Goal: Information Seeking & Learning: Learn about a topic

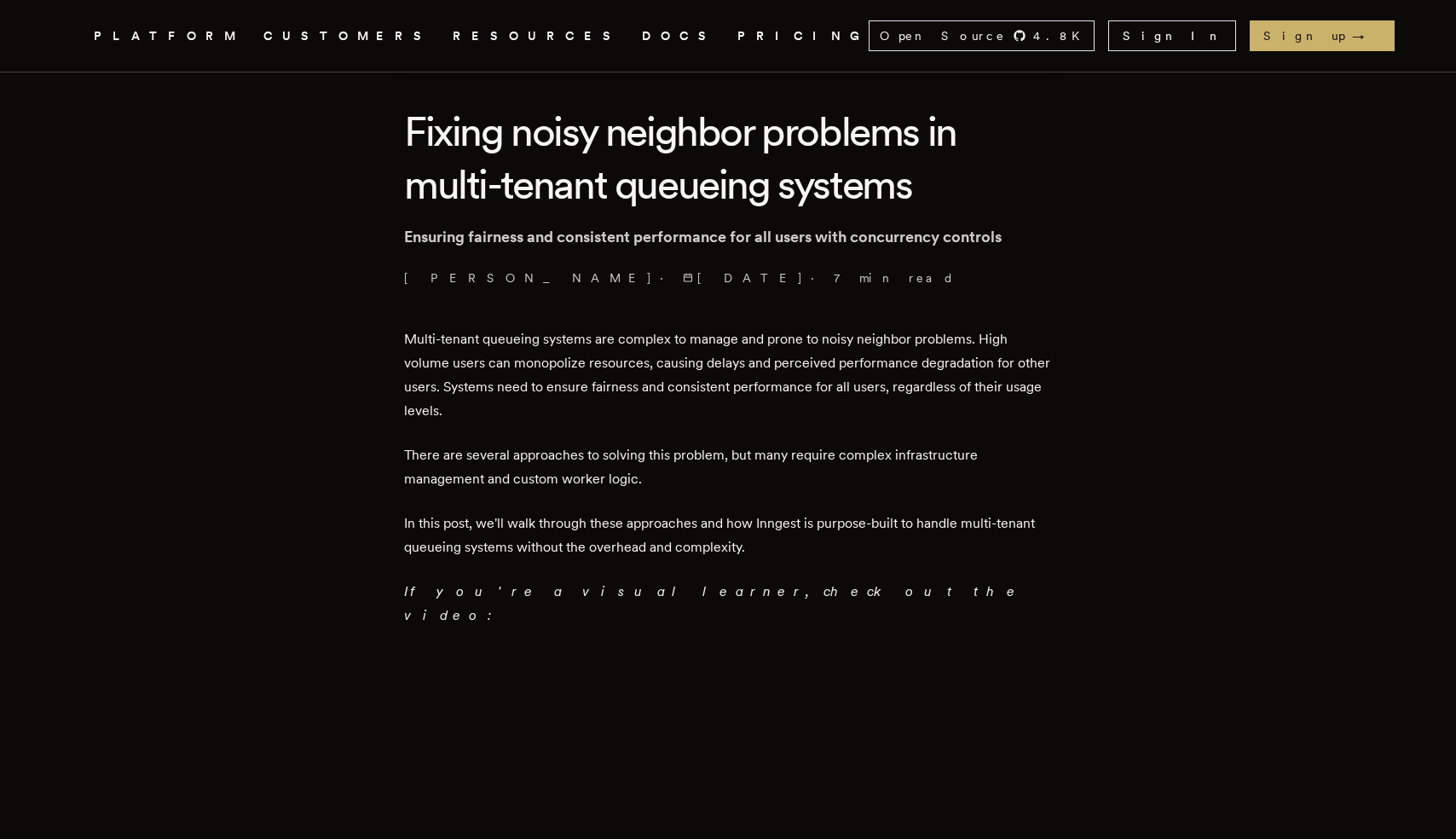
scroll to position [382, 0]
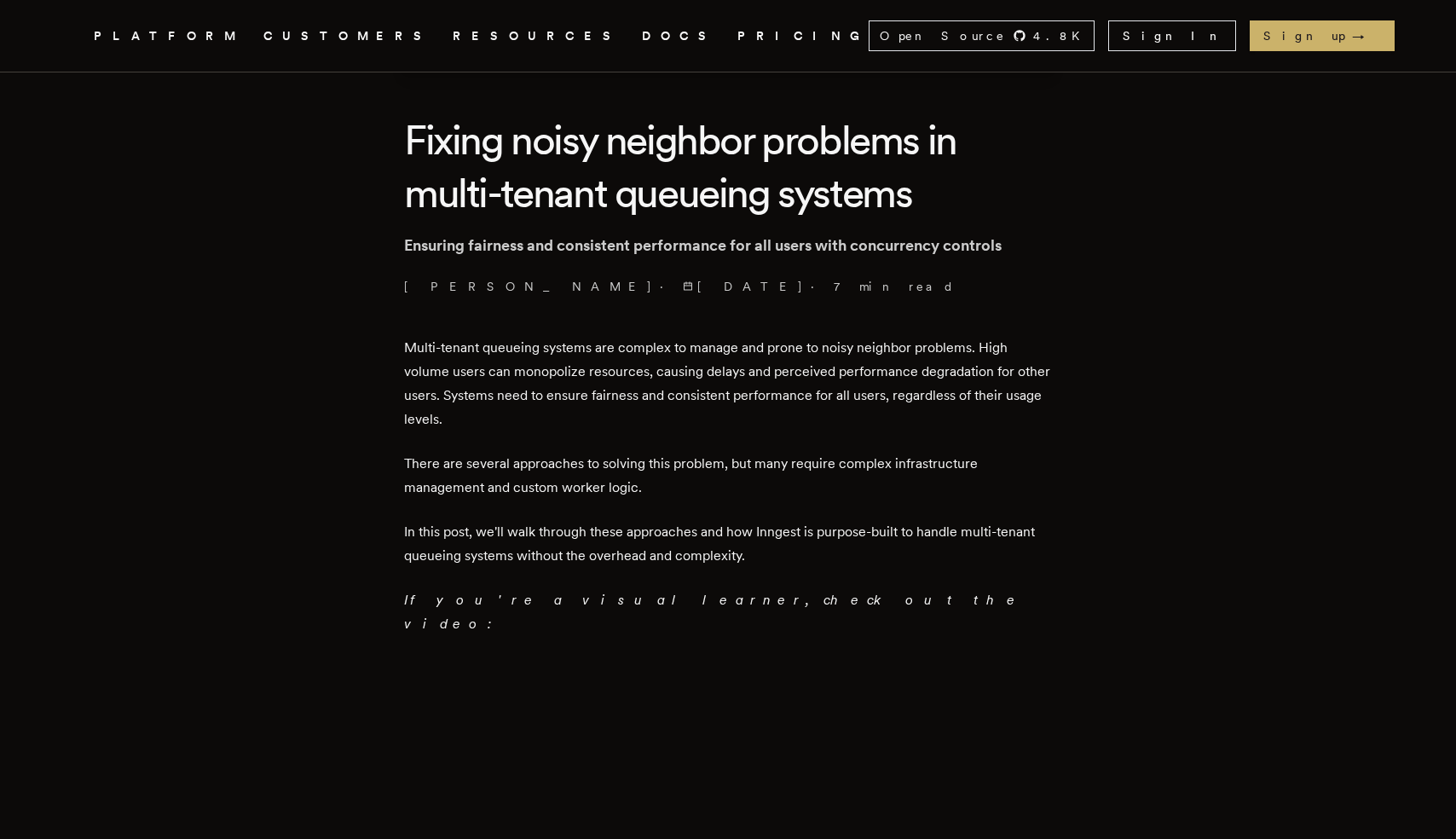
click at [425, 342] on p "Multi-tenant queueing systems are complex to manage and prone to noisy neighbor…" at bounding box center [728, 384] width 648 height 95
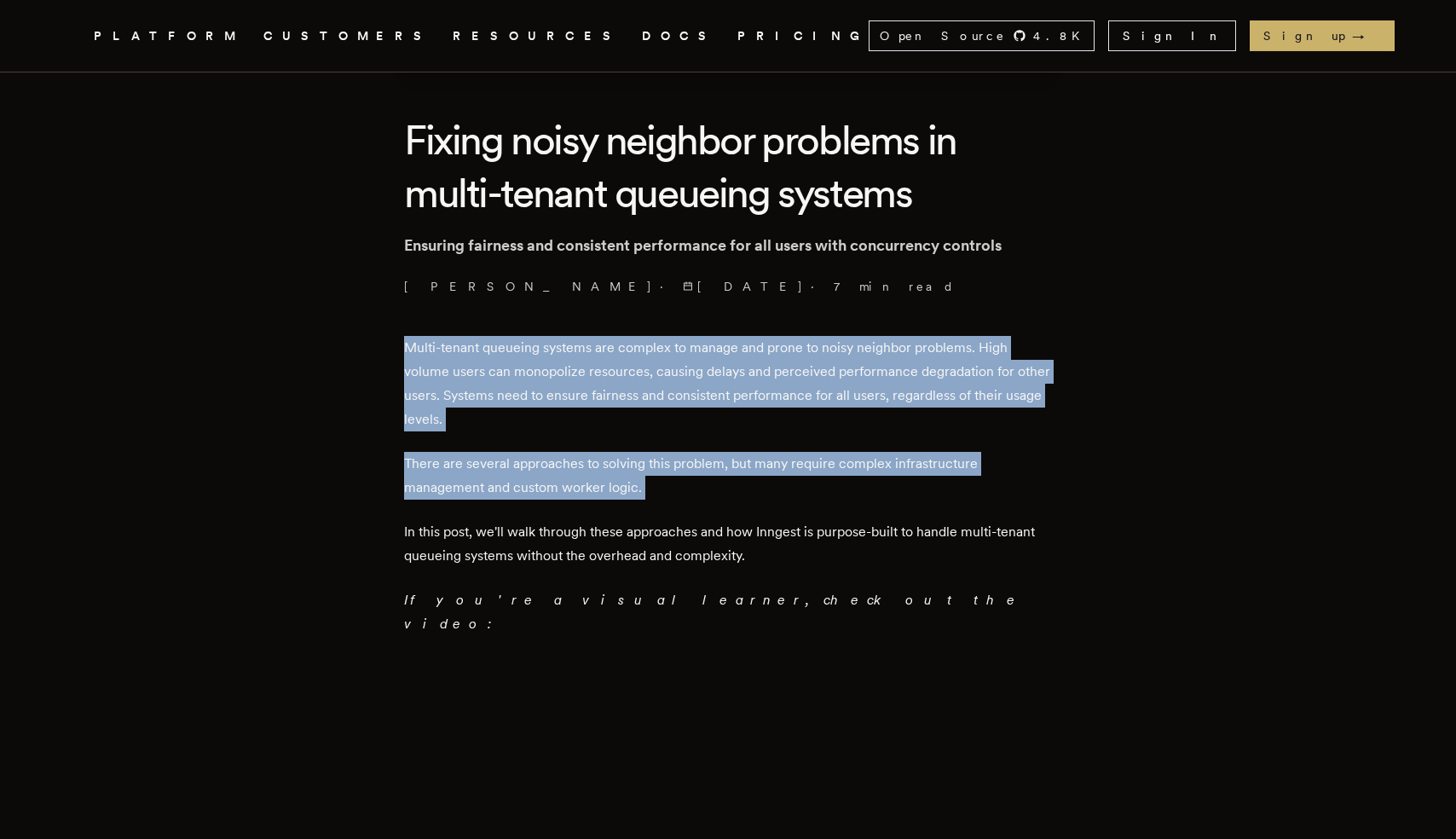
drag, startPoint x: 425, startPoint y: 342, endPoint x: 710, endPoint y: 494, distance: 323.0
click at [710, 494] on p "There are several approaches to solving this problem, but many require complex …" at bounding box center [728, 475] width 648 height 48
drag, startPoint x: 723, startPoint y: 494, endPoint x: 393, endPoint y: 348, distance: 360.9
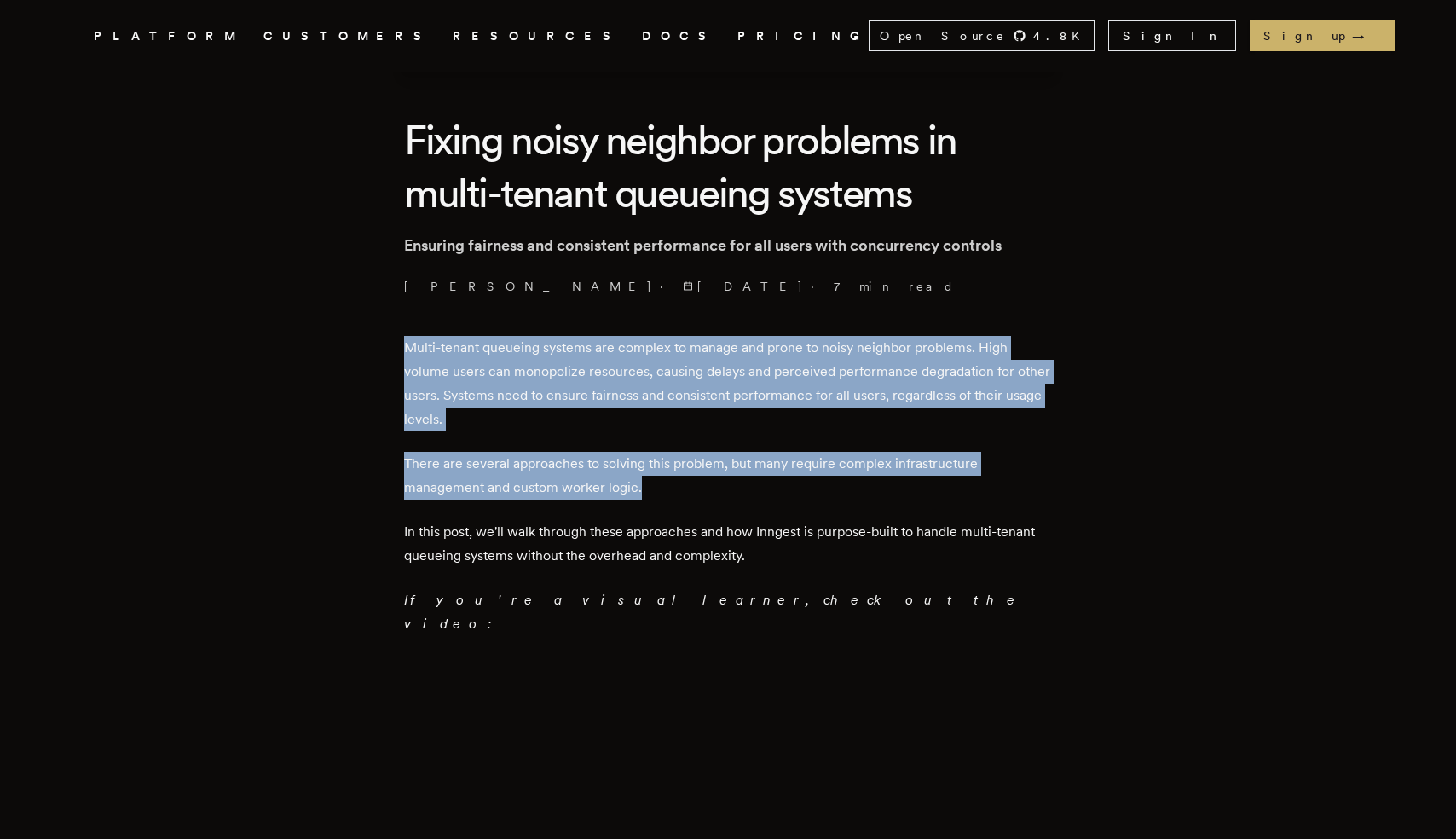
drag, startPoint x: 393, startPoint y: 348, endPoint x: 690, endPoint y: 495, distance: 331.4
click at [690, 495] on p "There are several approaches to solving this problem, but many require complex …" at bounding box center [728, 475] width 648 height 48
drag, startPoint x: 697, startPoint y: 494, endPoint x: 384, endPoint y: 359, distance: 340.9
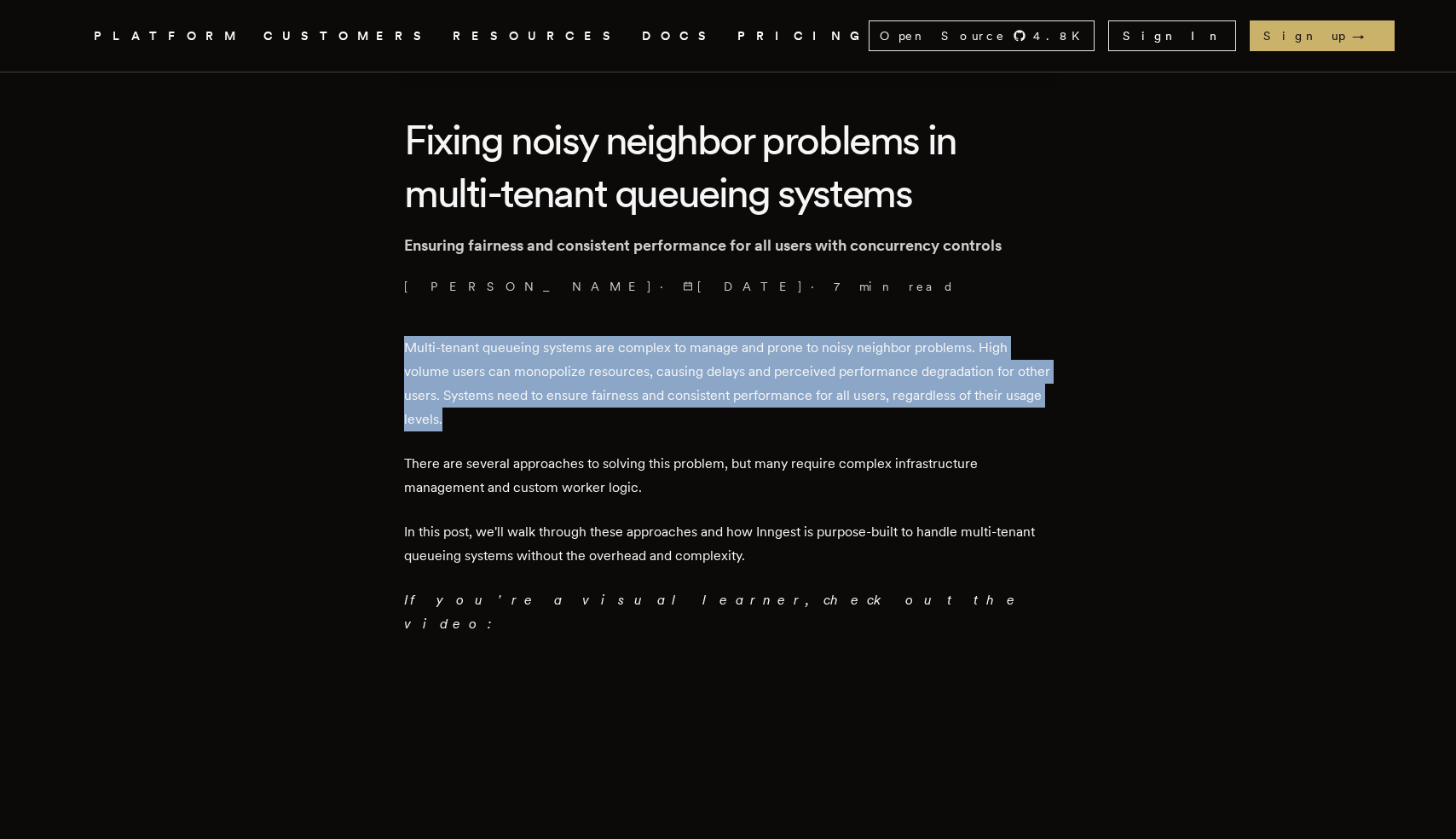
drag, startPoint x: 394, startPoint y: 348, endPoint x: 508, endPoint y: 414, distance: 131.7
click at [508, 414] on p "Multi-tenant queueing systems are complex to manage and prone to noisy neighbor…" at bounding box center [728, 384] width 648 height 95
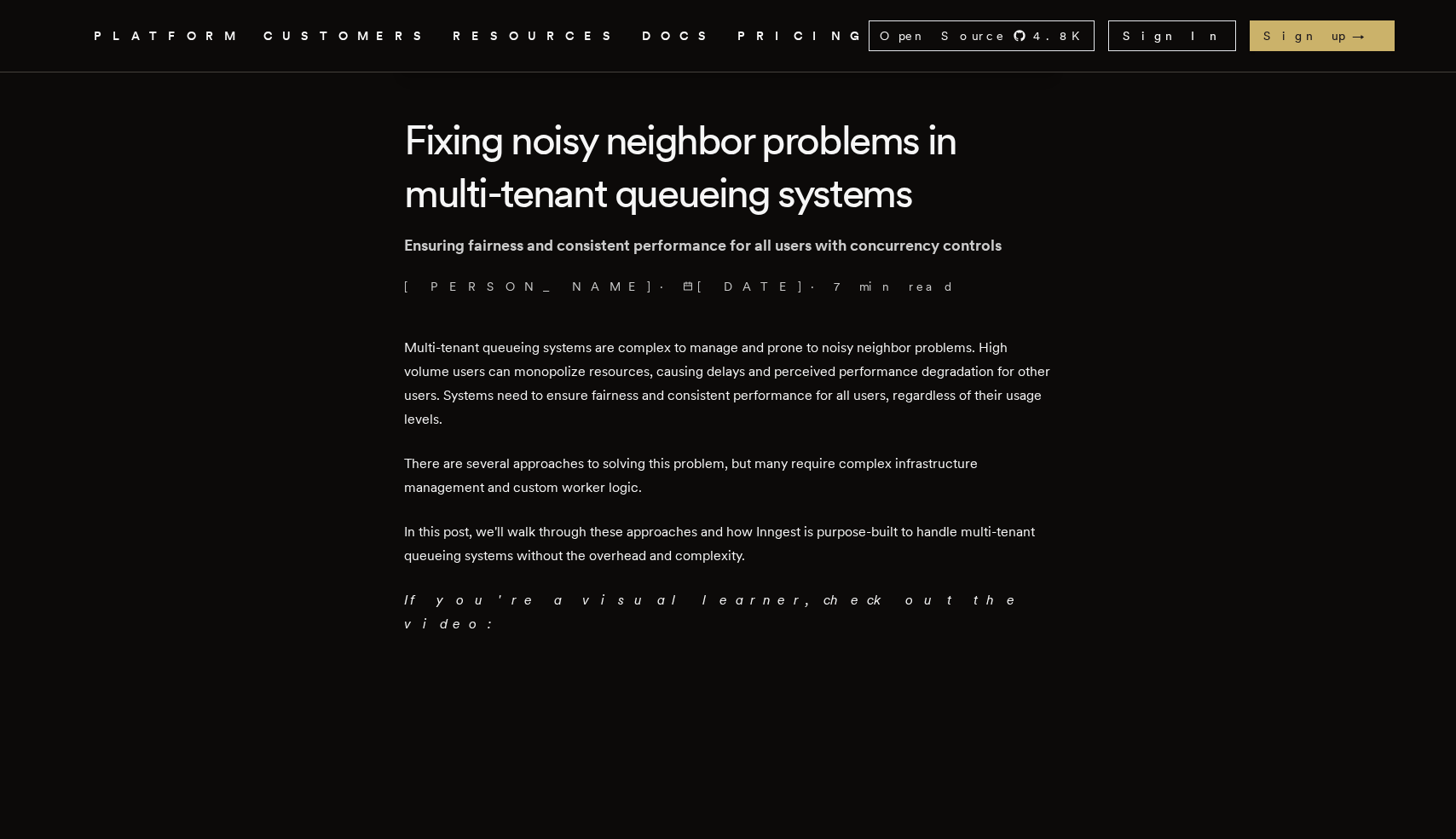
click at [427, 353] on p "Multi-tenant queueing systems are complex to manage and prone to noisy neighbor…" at bounding box center [728, 384] width 648 height 95
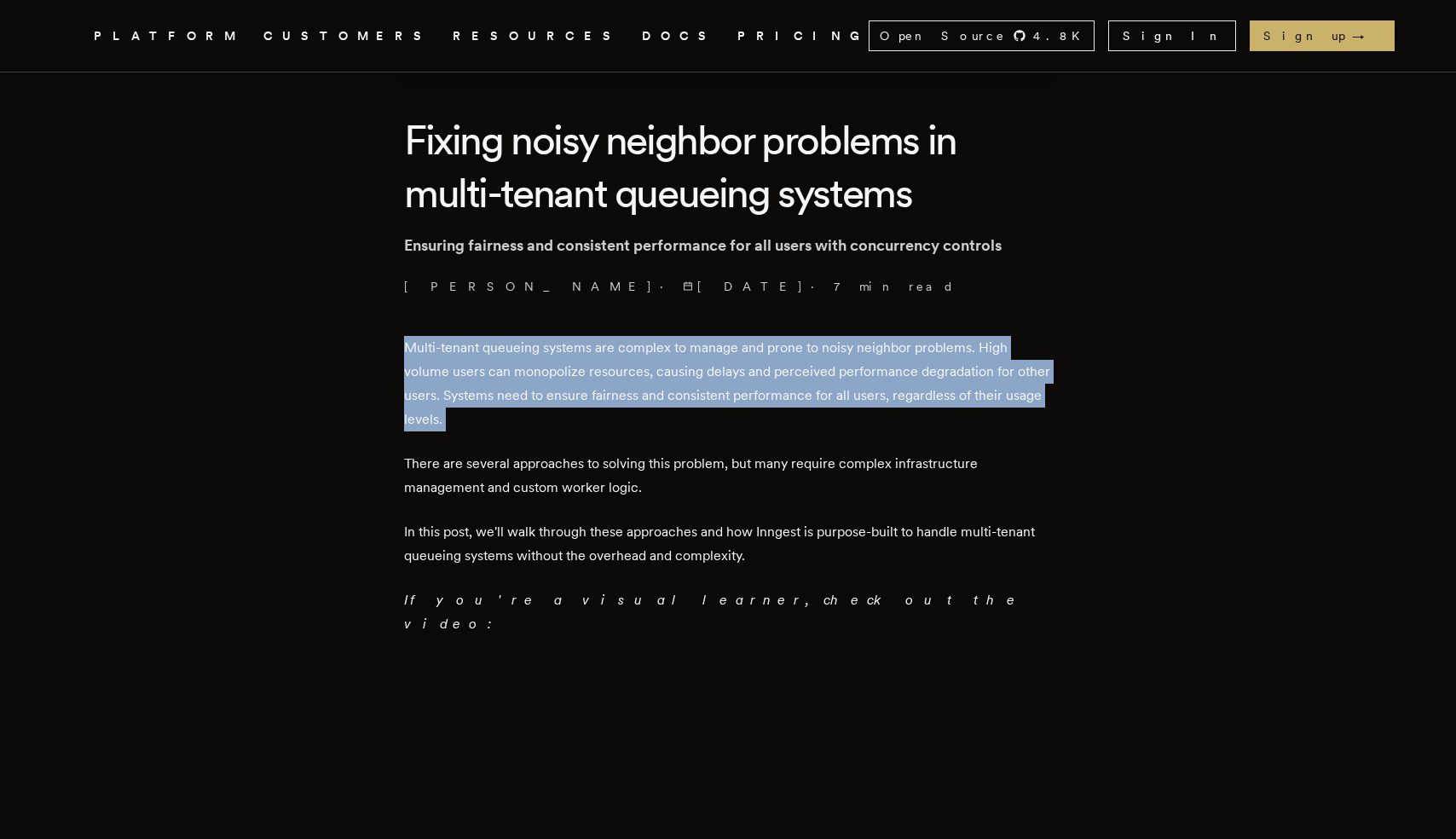
drag, startPoint x: 427, startPoint y: 353, endPoint x: 511, endPoint y: 423, distance: 109.3
click at [511, 423] on p "Multi-tenant queueing systems are complex to manage and prone to noisy neighbor…" at bounding box center [728, 384] width 648 height 95
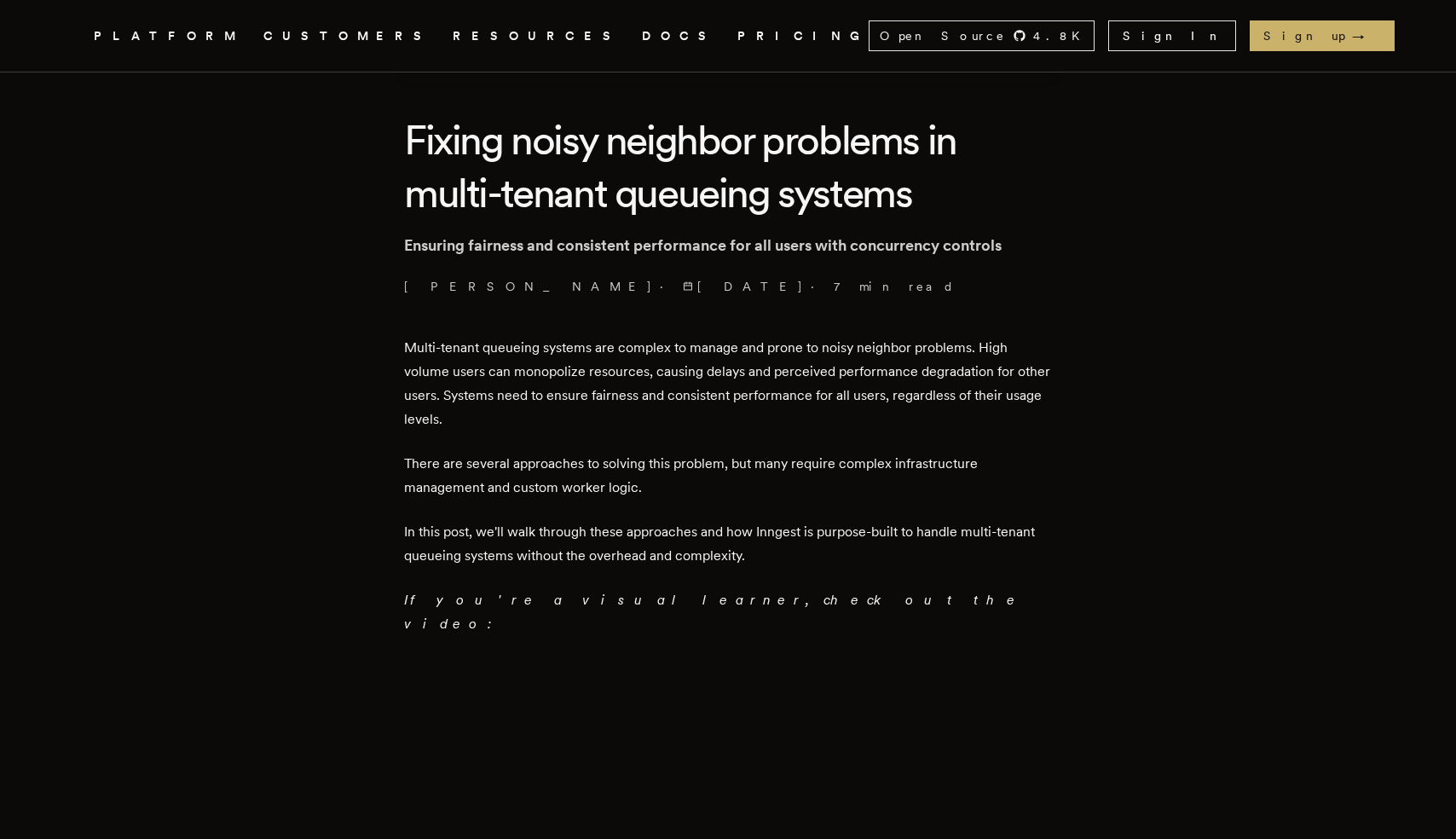
click at [420, 350] on p "Multi-tenant queueing systems are complex to manage and prone to noisy neighbor…" at bounding box center [728, 384] width 648 height 95
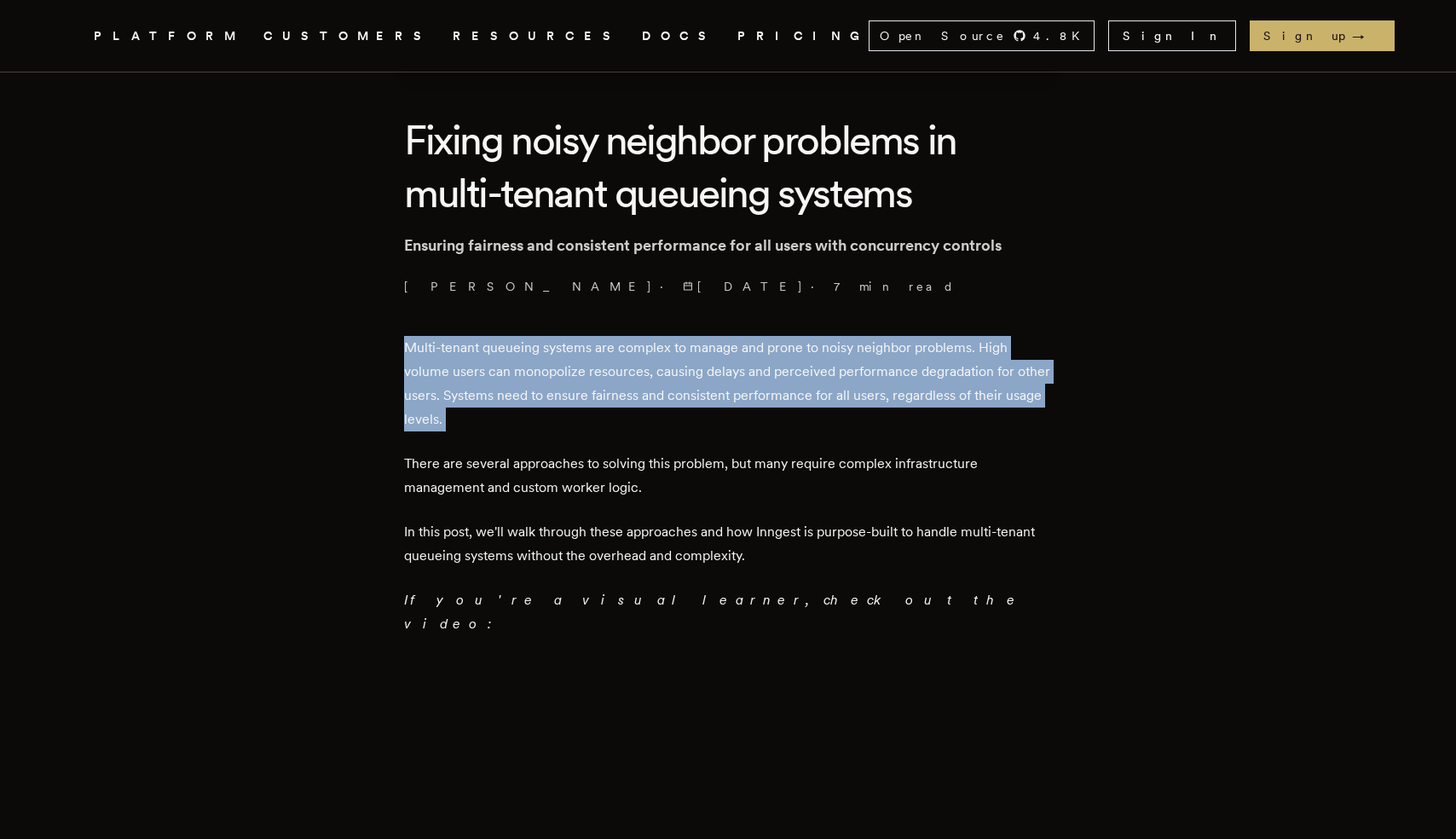
drag, startPoint x: 420, startPoint y: 350, endPoint x: 539, endPoint y: 428, distance: 142.3
click at [539, 428] on p "Multi-tenant queueing systems are complex to manage and prone to noisy neighbor…" at bounding box center [728, 384] width 648 height 95
click at [427, 345] on p "Multi-tenant queueing systems are complex to manage and prone to noisy neighbor…" at bounding box center [728, 384] width 648 height 95
drag, startPoint x: 427, startPoint y: 345, endPoint x: 525, endPoint y: 415, distance: 120.4
click at [525, 416] on p "Multi-tenant queueing systems are complex to manage and prone to noisy neighbor…" at bounding box center [728, 384] width 648 height 95
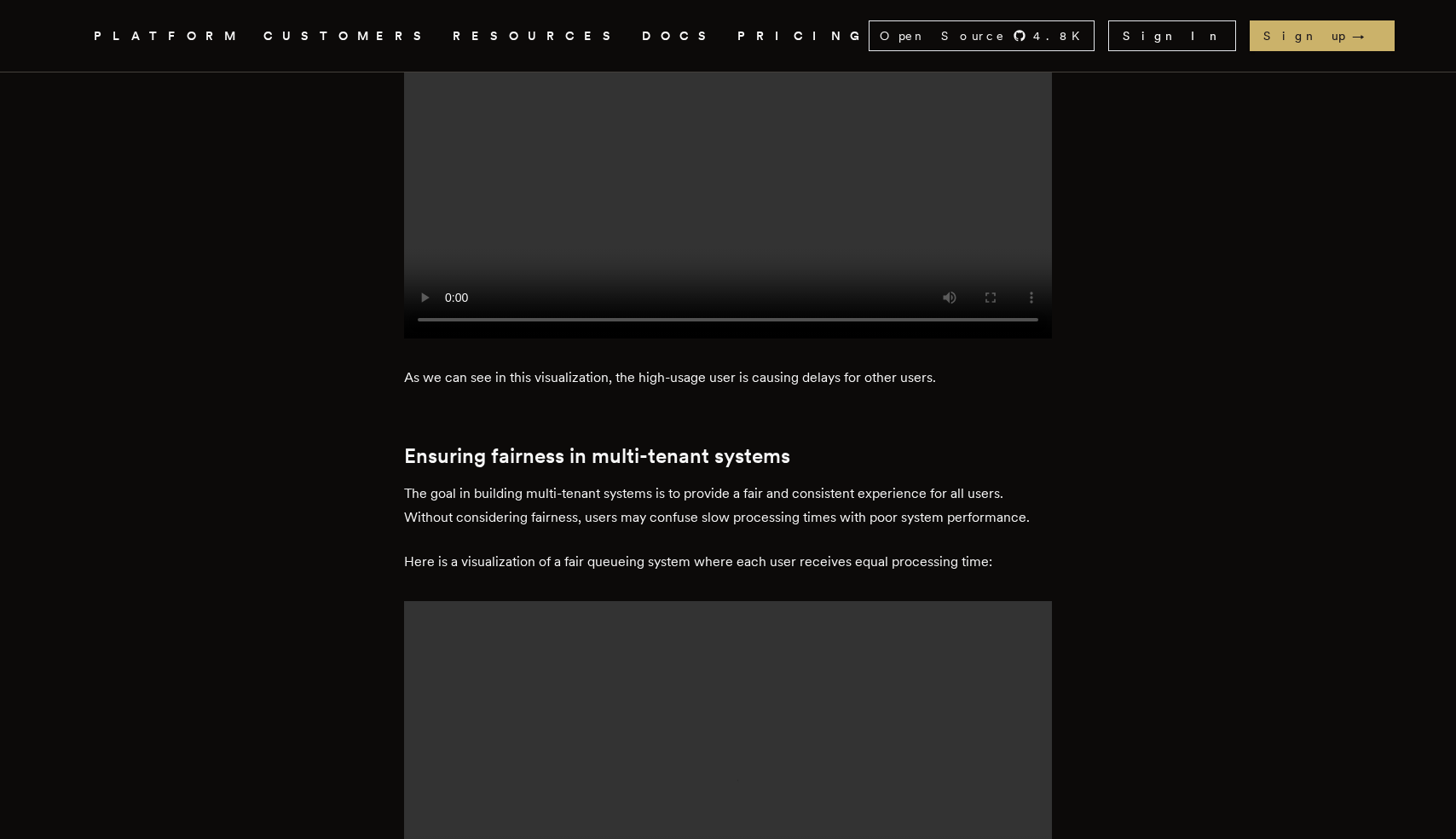
scroll to position [1718, 0]
click at [419, 479] on p "The goal in building multi-tenant systems is to provide a fair and consistent e…" at bounding box center [728, 503] width 648 height 48
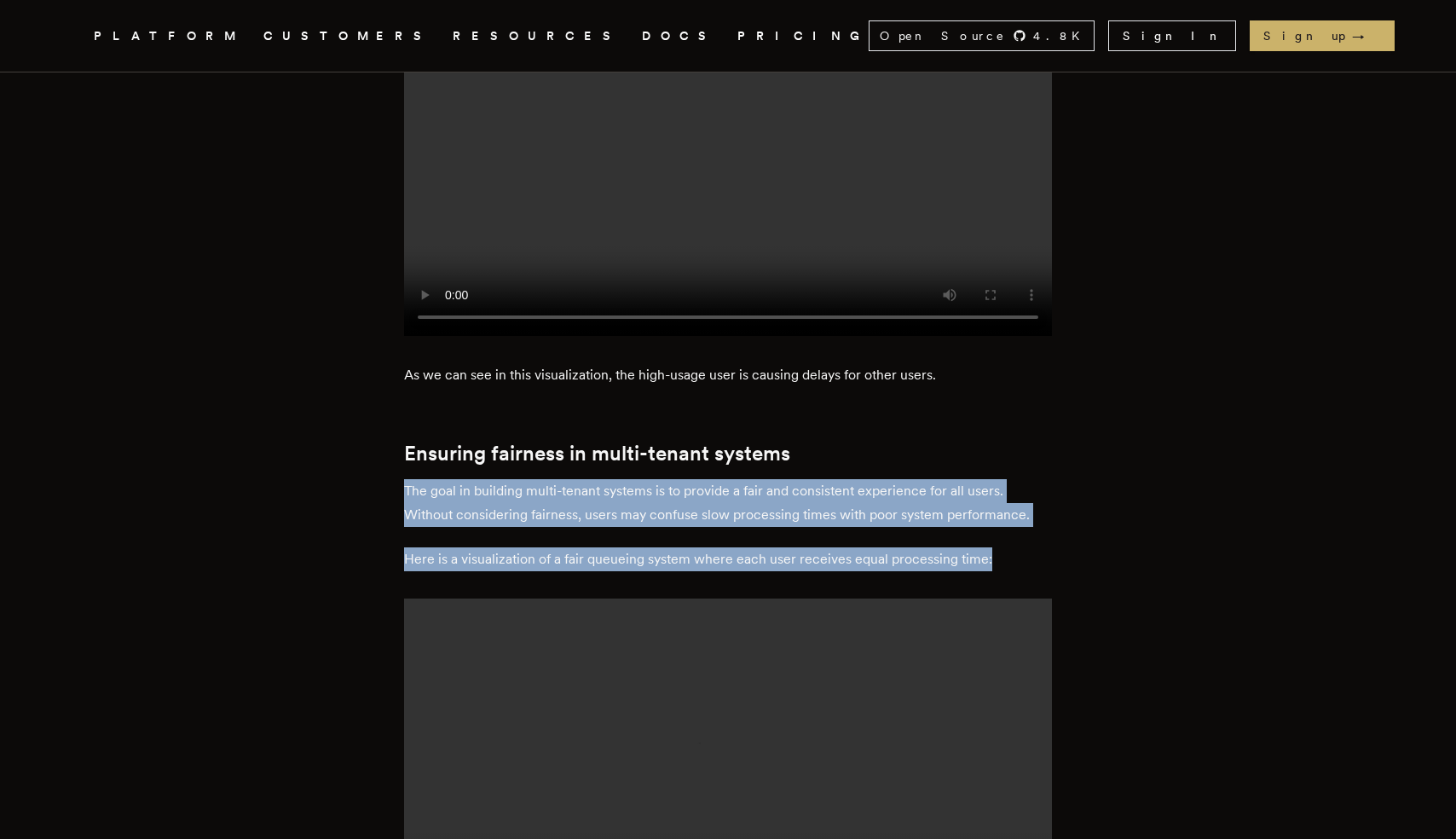
drag, startPoint x: 419, startPoint y: 413, endPoint x: 1009, endPoint y: 499, distance: 596.2
click at [417, 442] on h2 "Ensuring fairness in multi-tenant systems" at bounding box center [728, 454] width 648 height 24
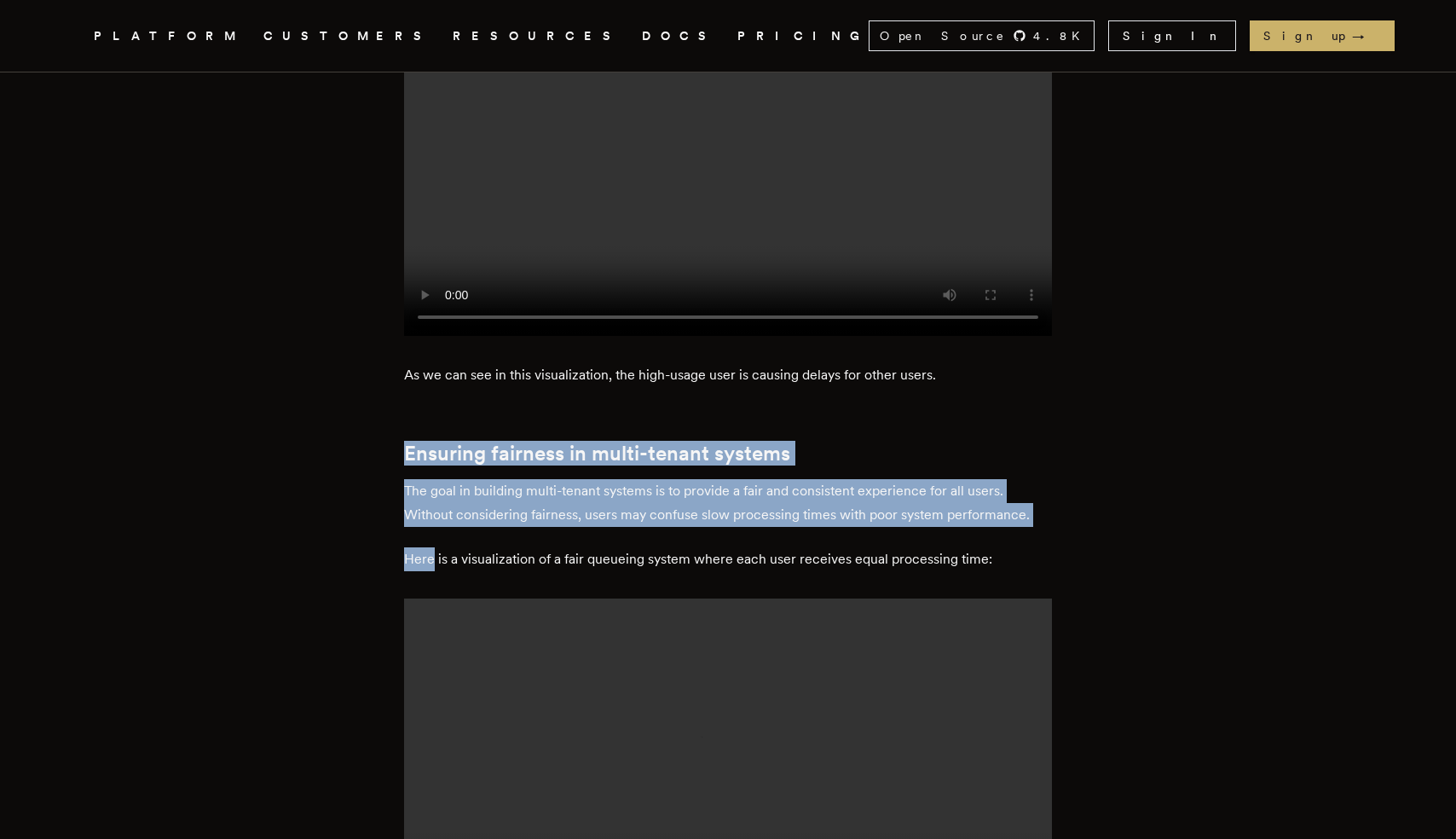
drag, startPoint x: 417, startPoint y: 378, endPoint x: 431, endPoint y: 483, distance: 105.9
click at [418, 479] on p "The goal in building multi-tenant systems is to provide a fair and consistent e…" at bounding box center [728, 503] width 648 height 48
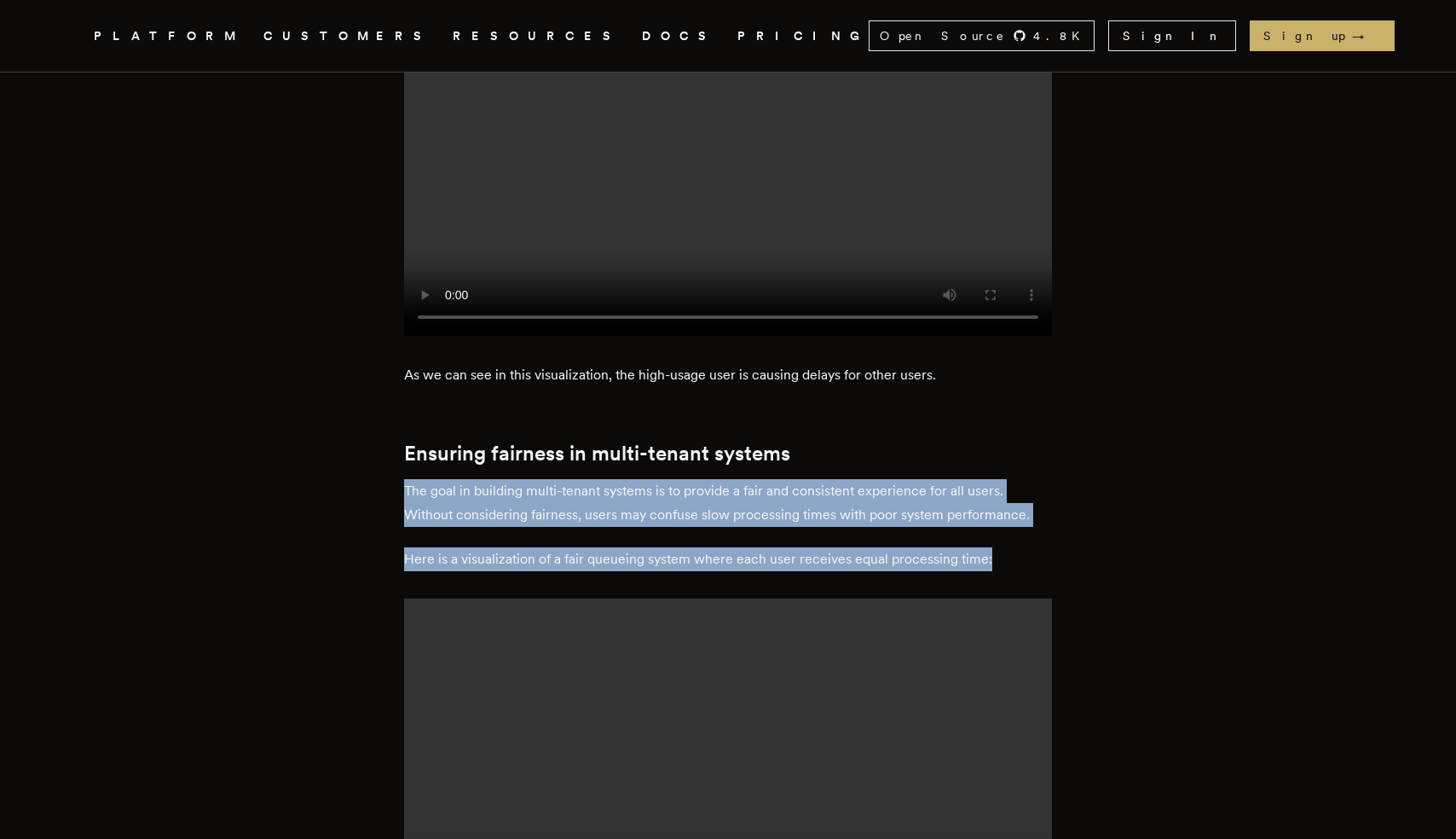
drag, startPoint x: 418, startPoint y: 419, endPoint x: 1020, endPoint y: 474, distance: 604.5
click at [1020, 547] on p "Here is a visualization of a fair queueing system where each user receives equa…" at bounding box center [728, 559] width 648 height 24
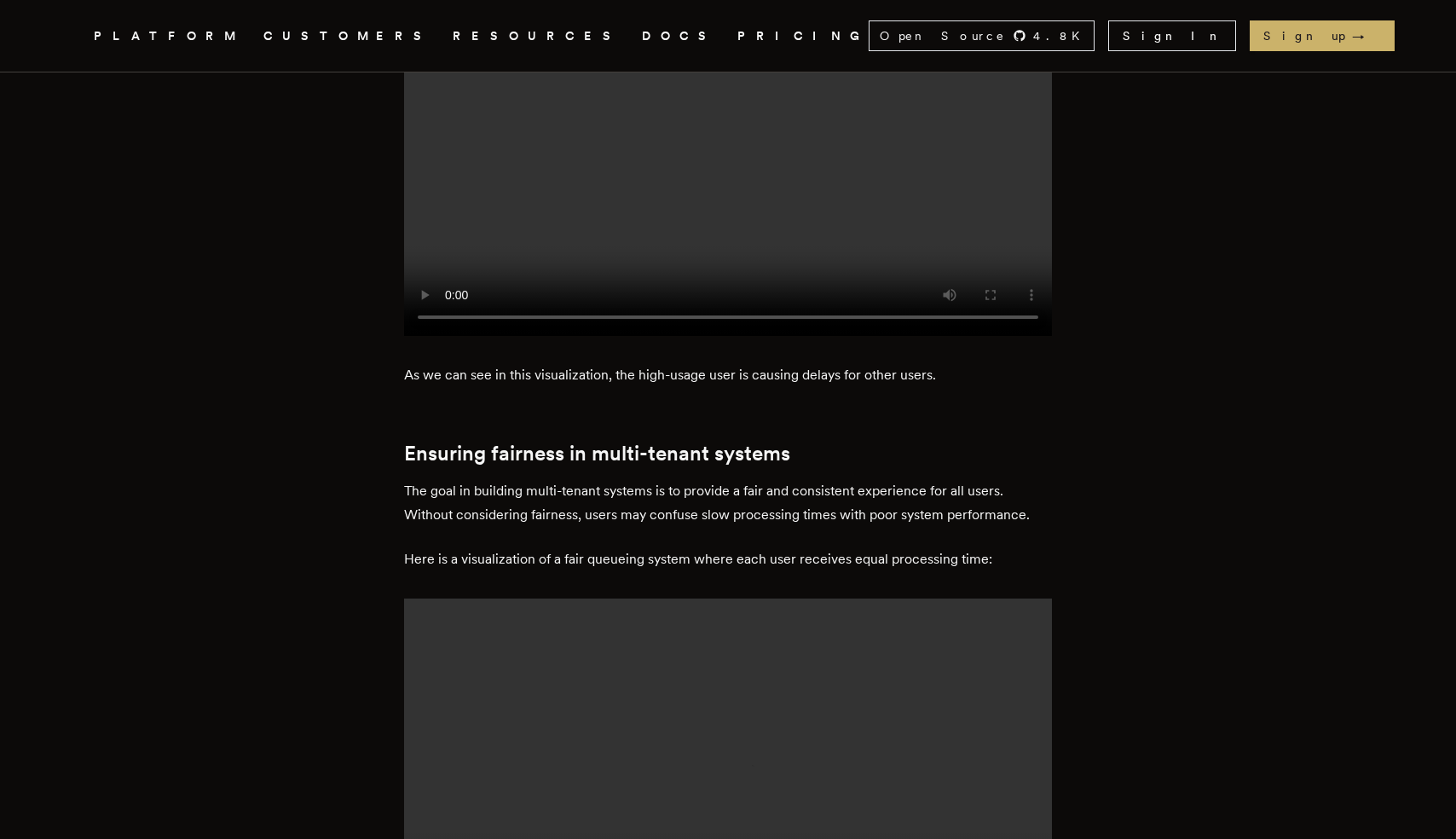
click at [419, 479] on p "The goal in building multi-tenant systems is to provide a fair and consistent e…" at bounding box center [728, 503] width 648 height 48
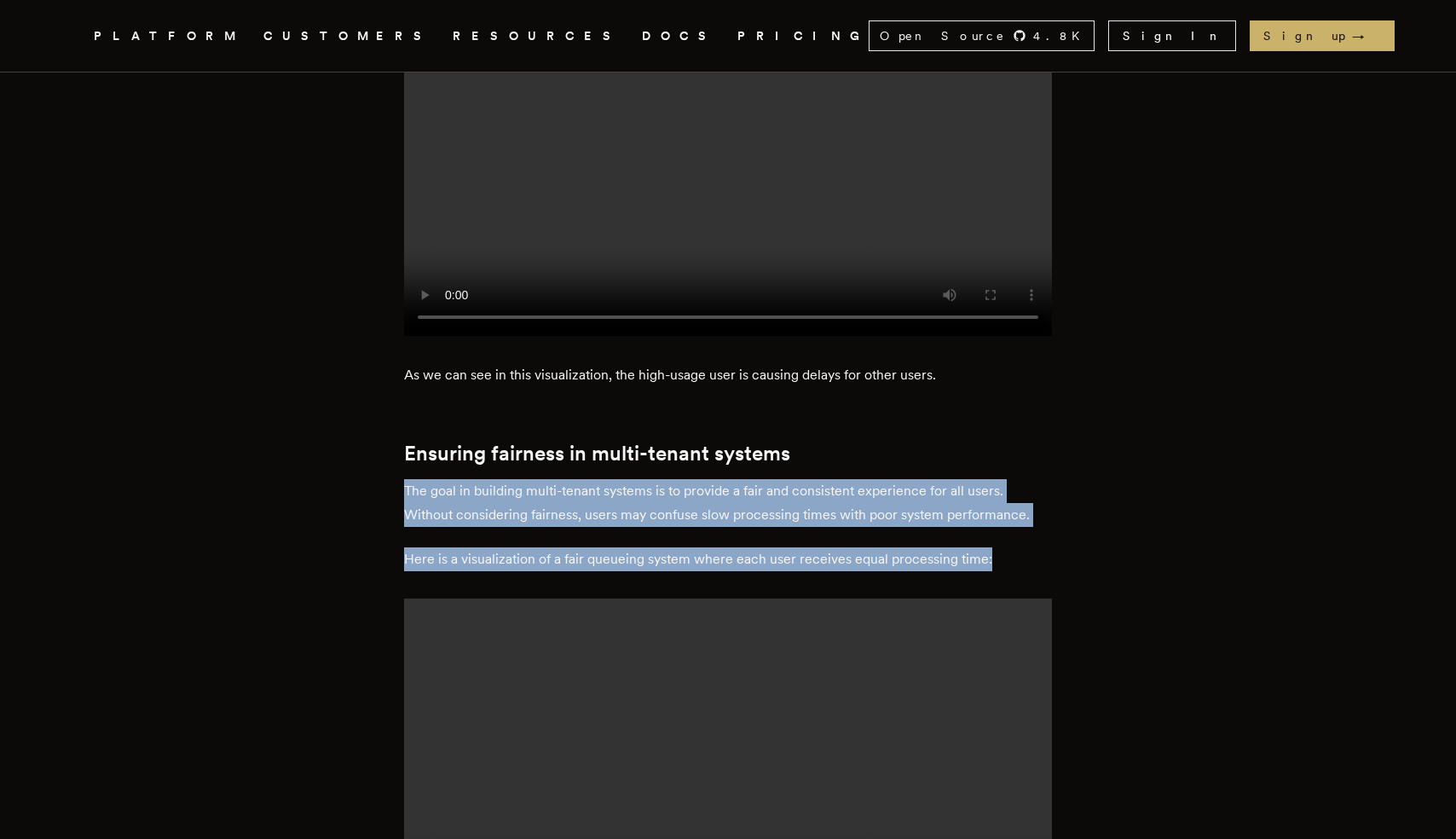
drag, startPoint x: 419, startPoint y: 413, endPoint x: 999, endPoint y: 481, distance: 584.0
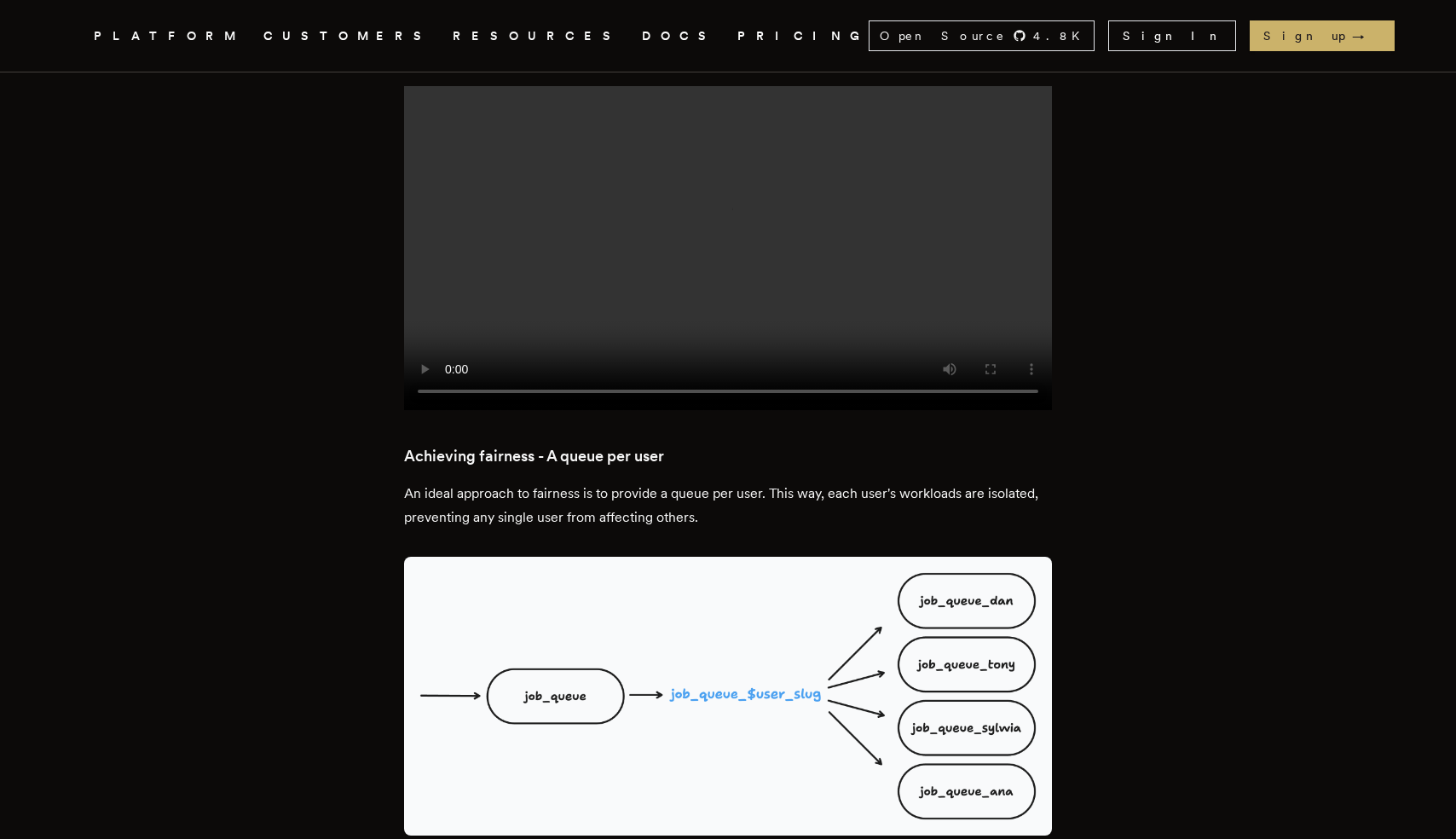
scroll to position [2238, 0]
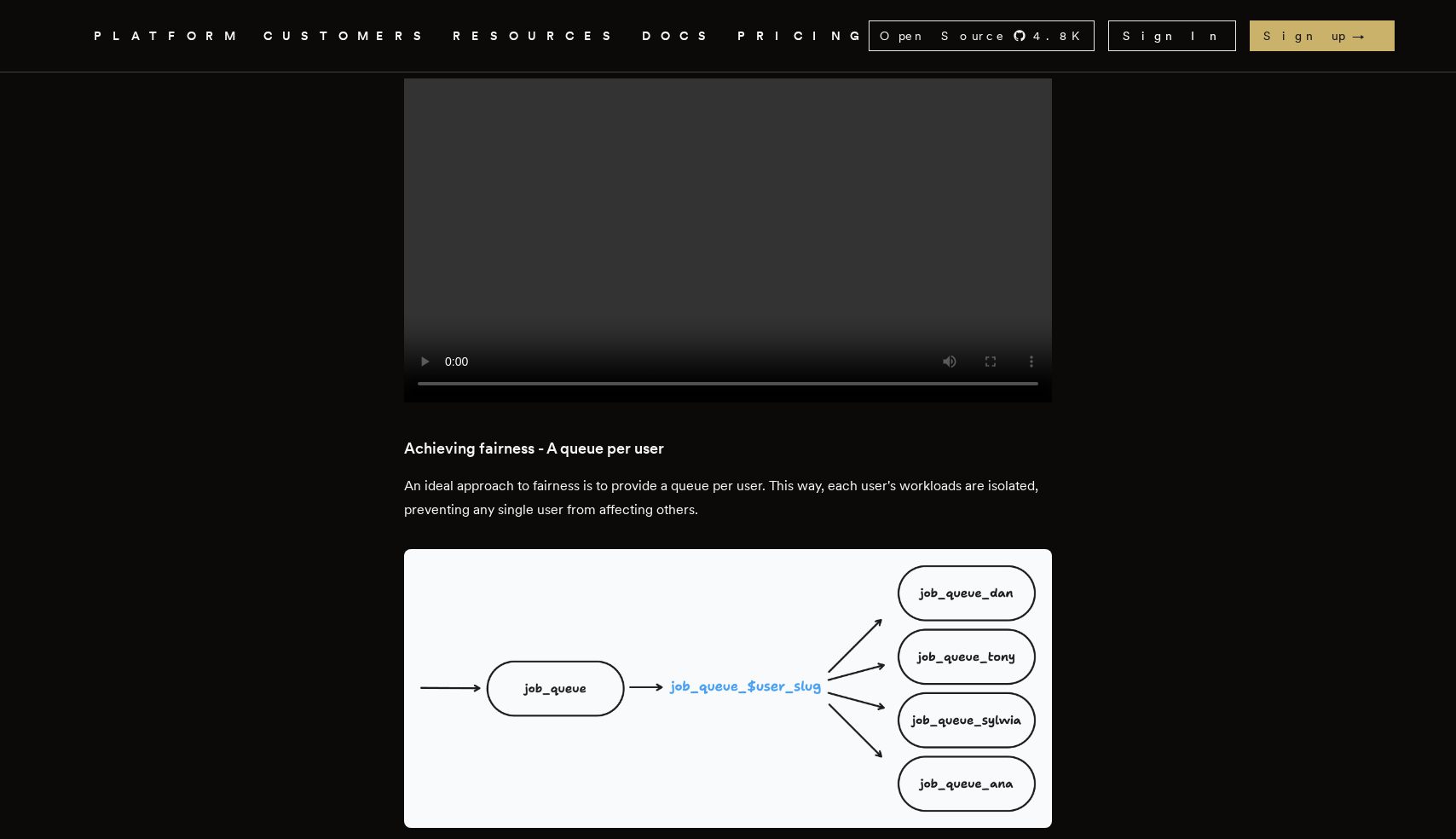
click at [421, 436] on h3 "Achieving fairness - A queue per user" at bounding box center [728, 448] width 648 height 24
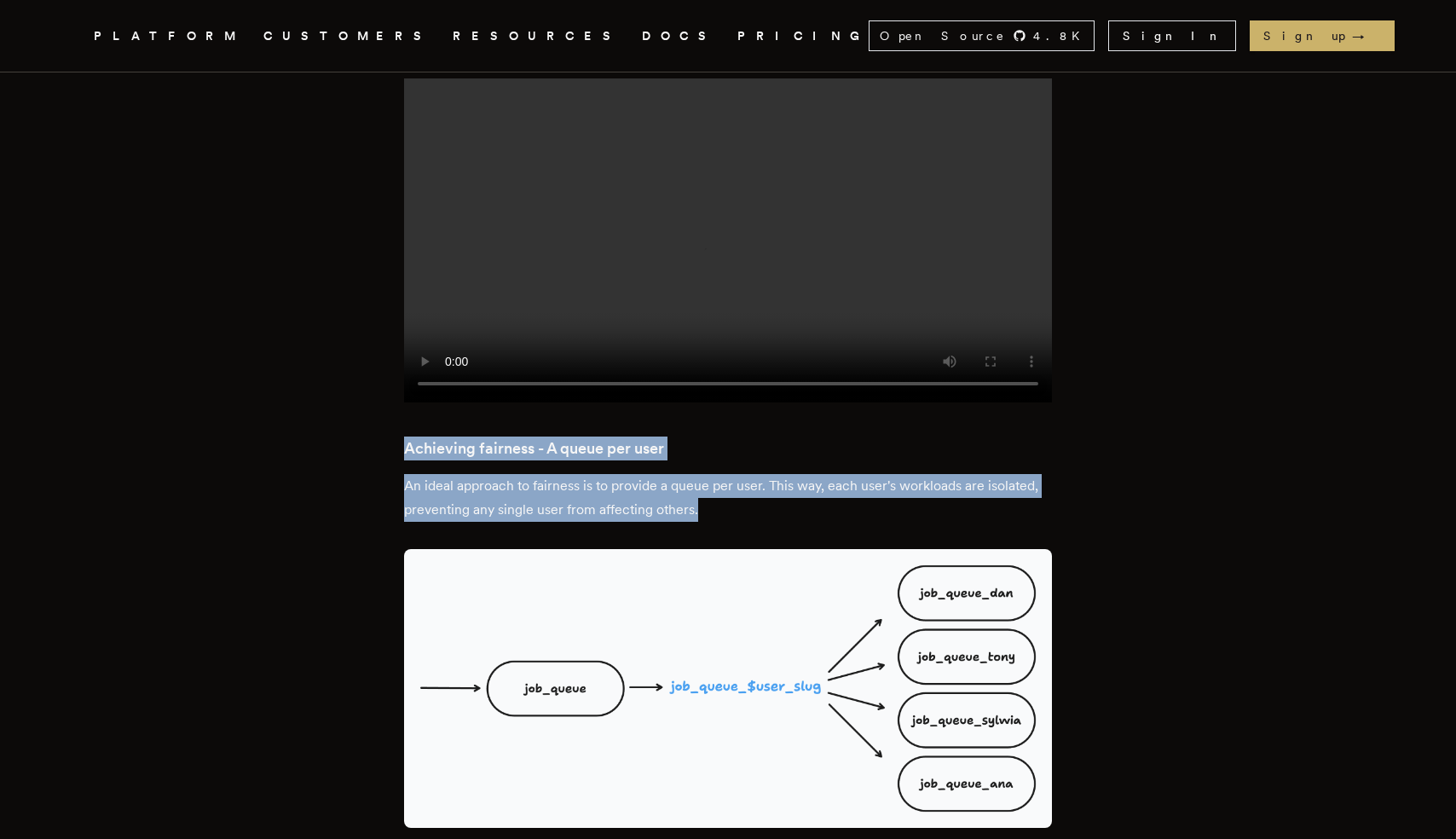
drag, startPoint x: 421, startPoint y: 346, endPoint x: 737, endPoint y: 405, distance: 321.5
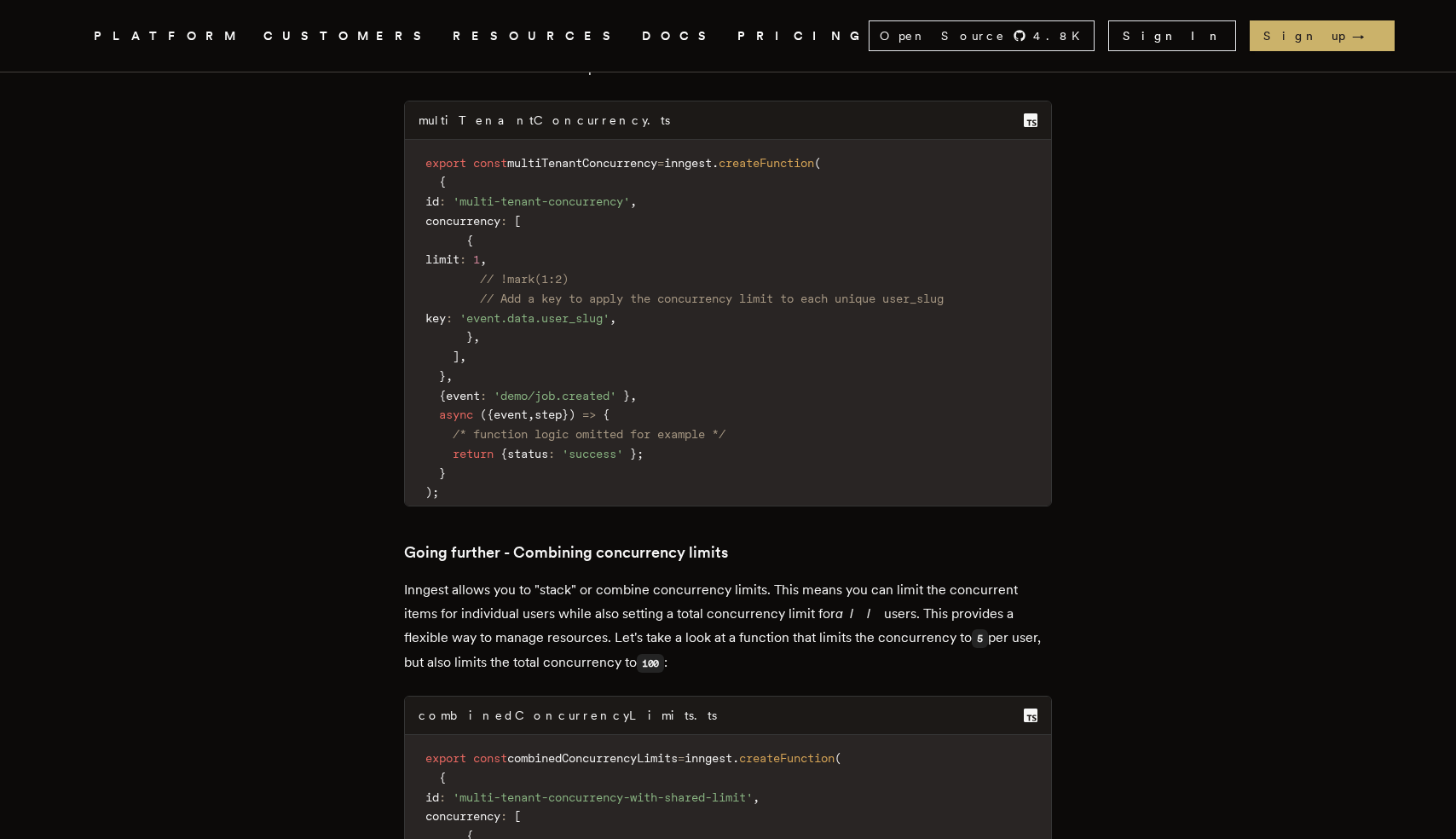
scroll to position [4744, 0]
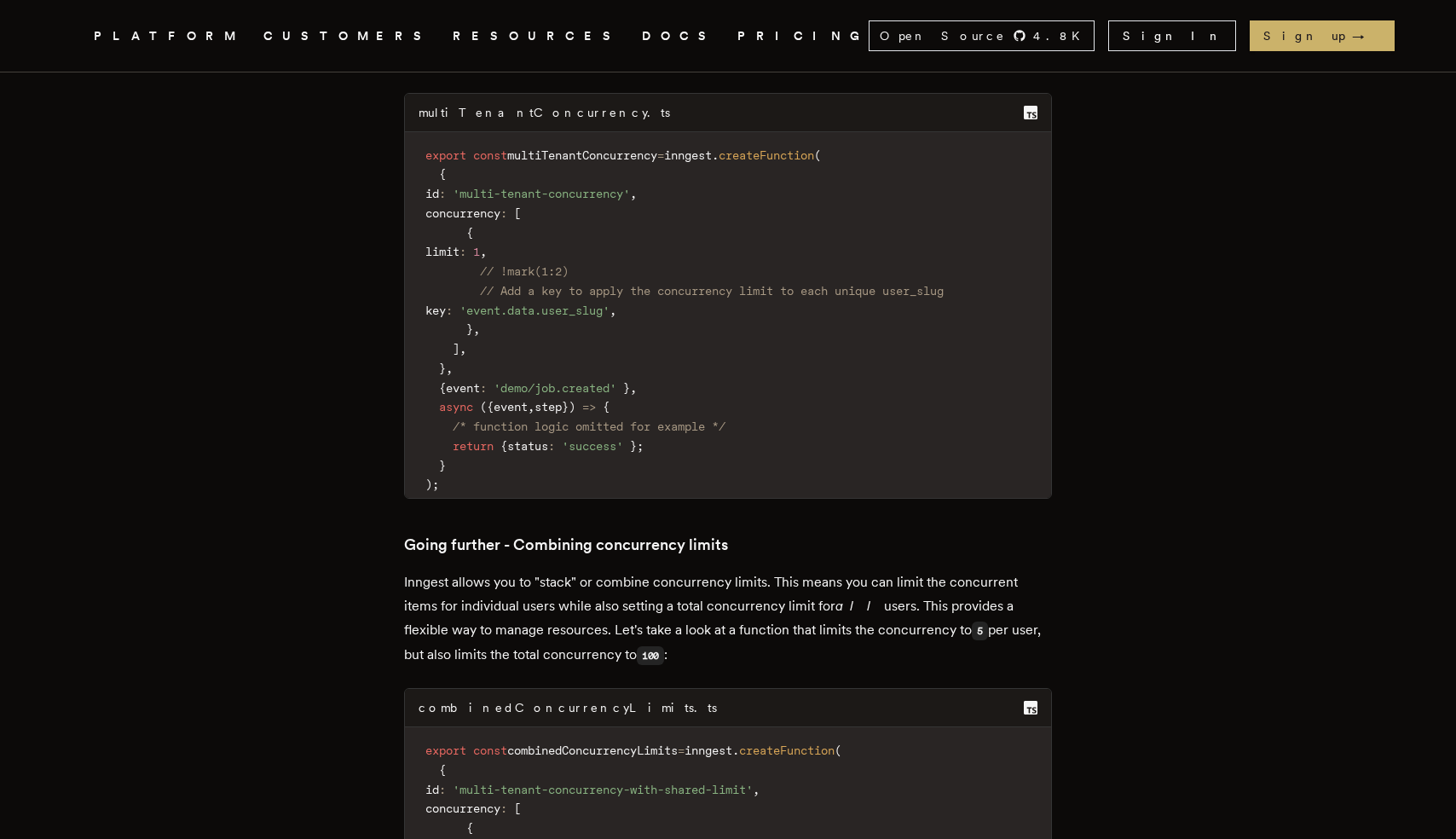
click at [434, 533] on h3 "Going further - Combining concurrency limits" at bounding box center [728, 544] width 648 height 24
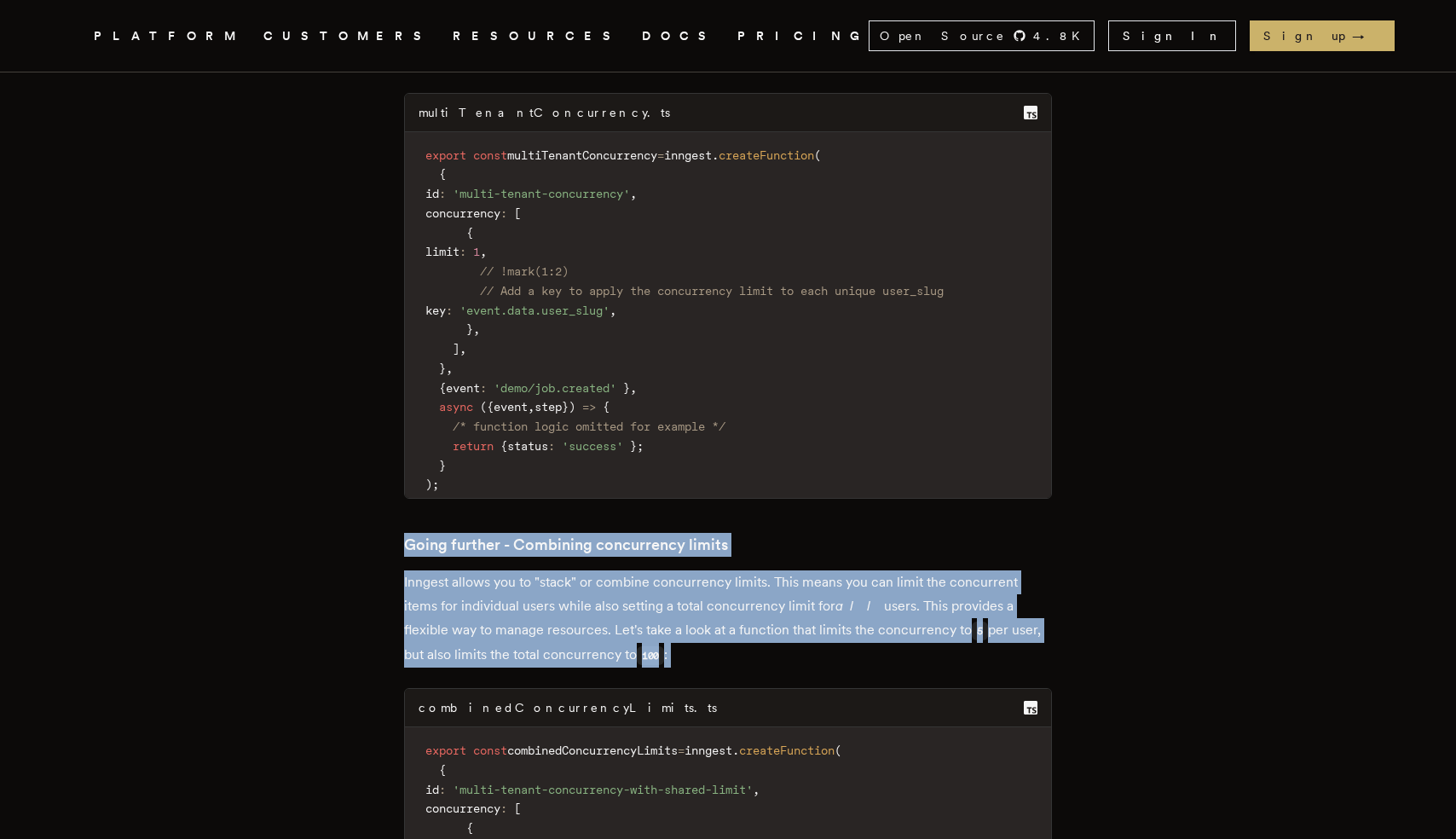
drag, startPoint x: 434, startPoint y: 289, endPoint x: 694, endPoint y: 392, distance: 279.7
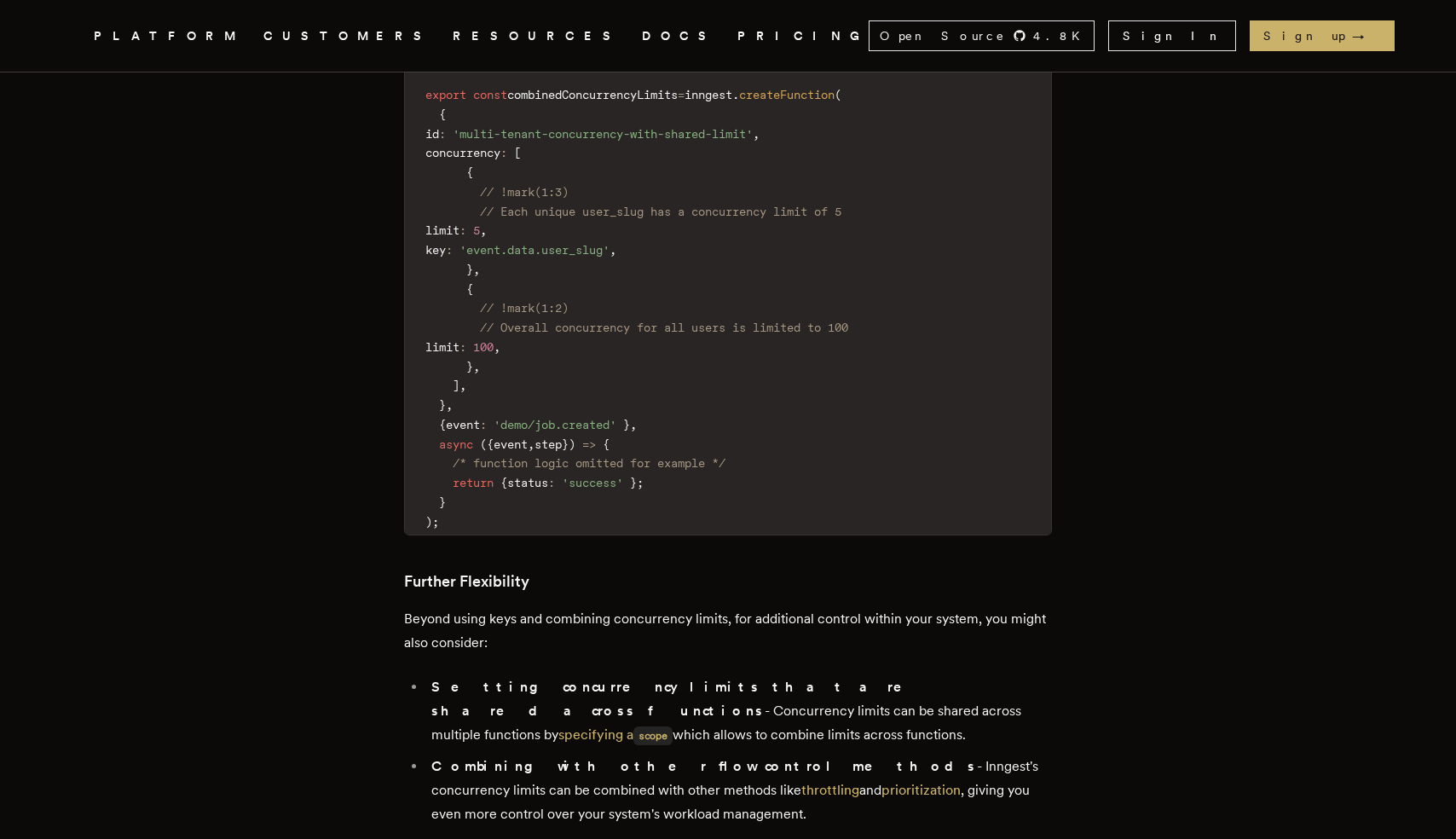
scroll to position [5409, 0]
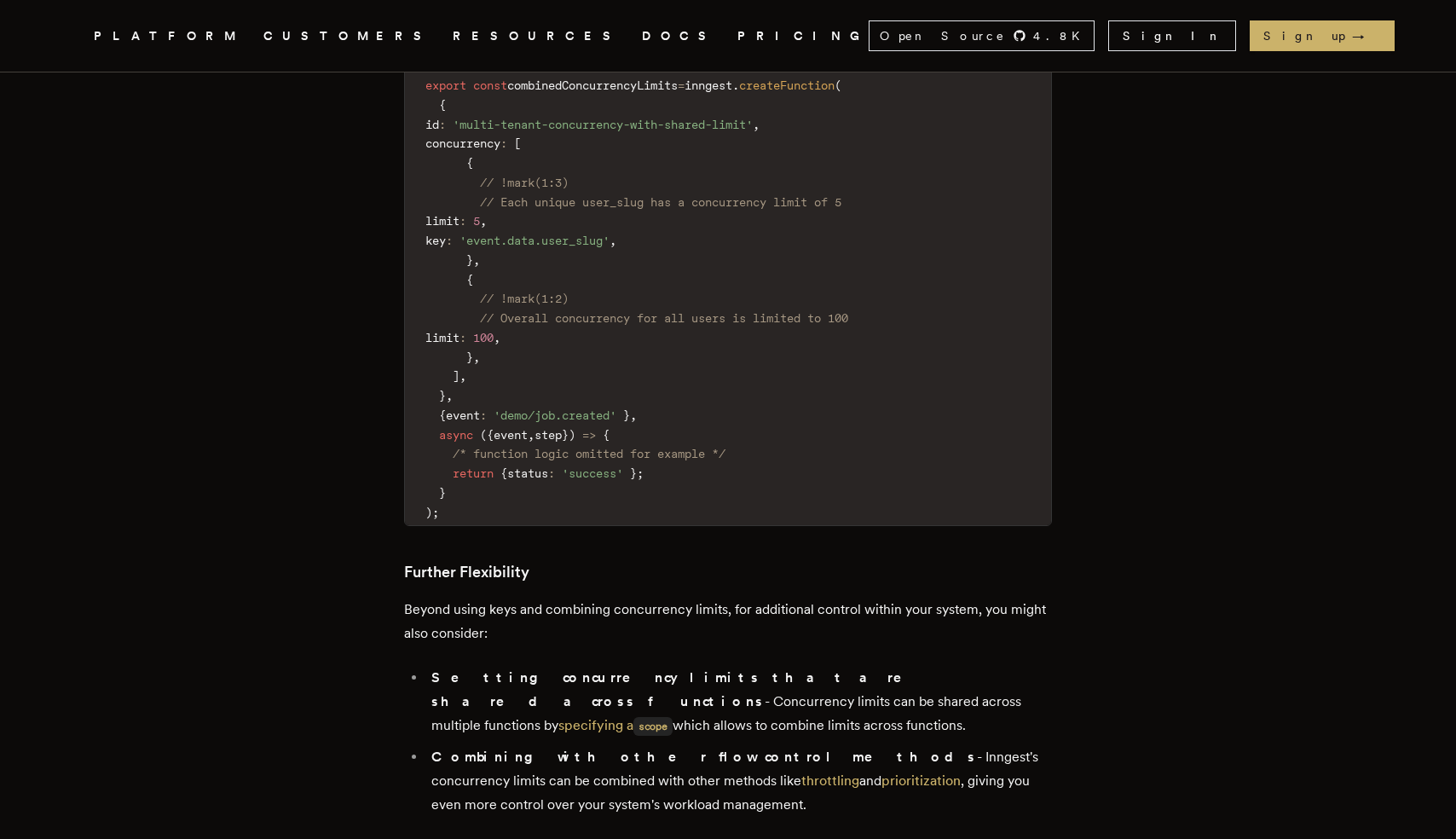
click at [416, 560] on h3 "Further Flexibility" at bounding box center [728, 572] width 648 height 24
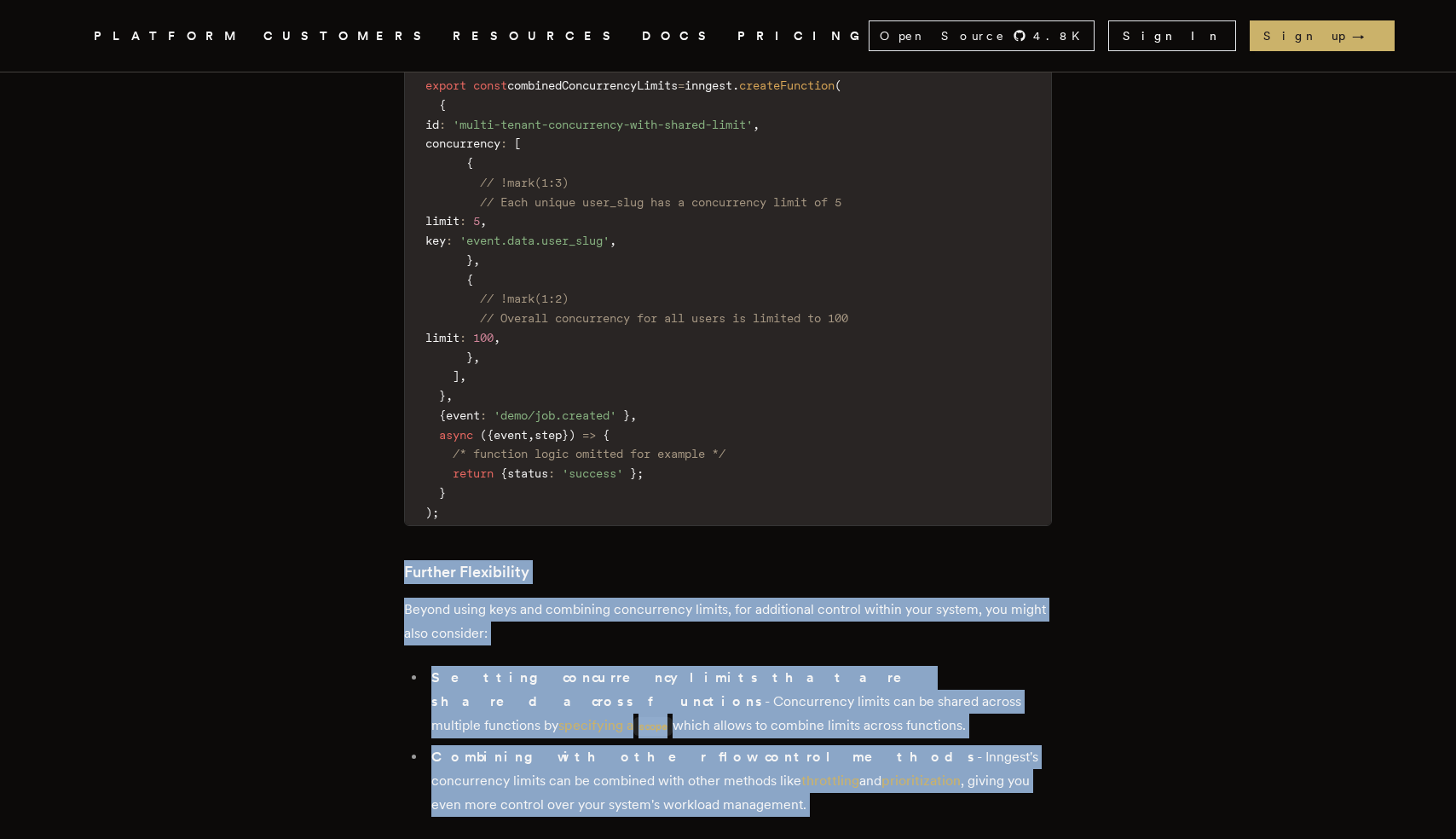
drag, startPoint x: 416, startPoint y: 316, endPoint x: 604, endPoint y: 530, distance: 284.9
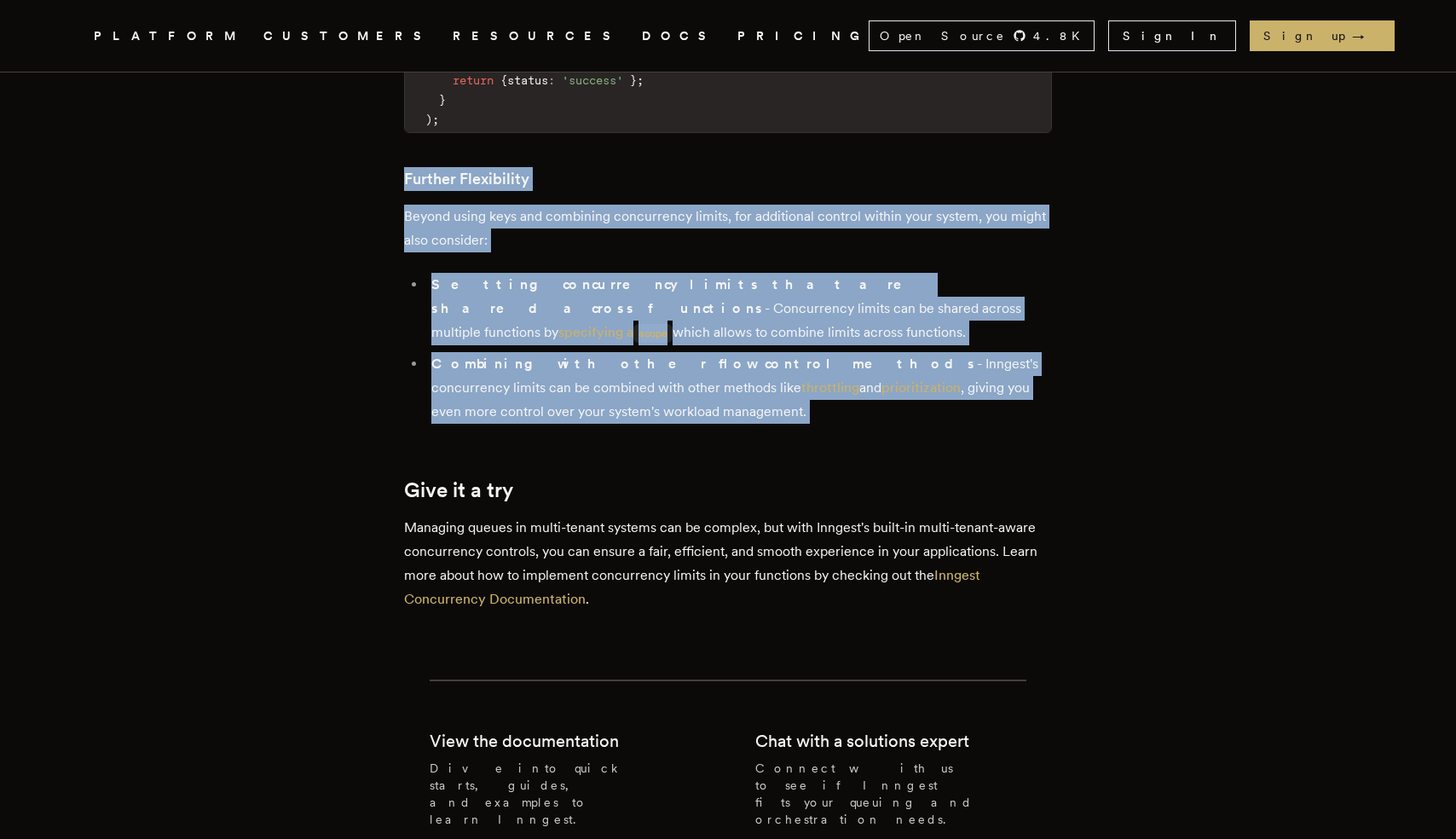
scroll to position [5804, 0]
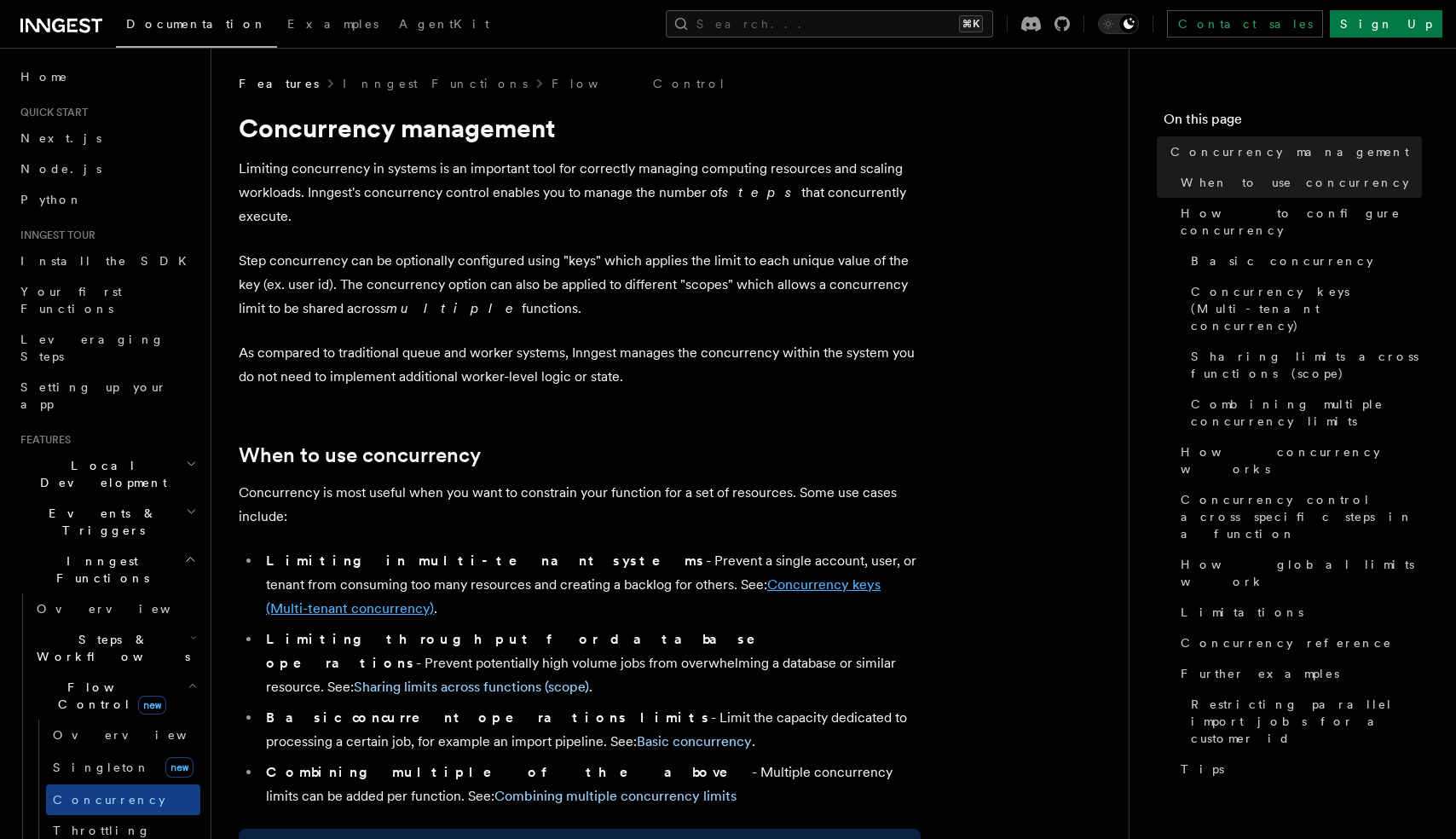
click at [644, 576] on link "Concurrency keys (Multi-tenant concurrency)" at bounding box center [573, 596] width 614 height 40
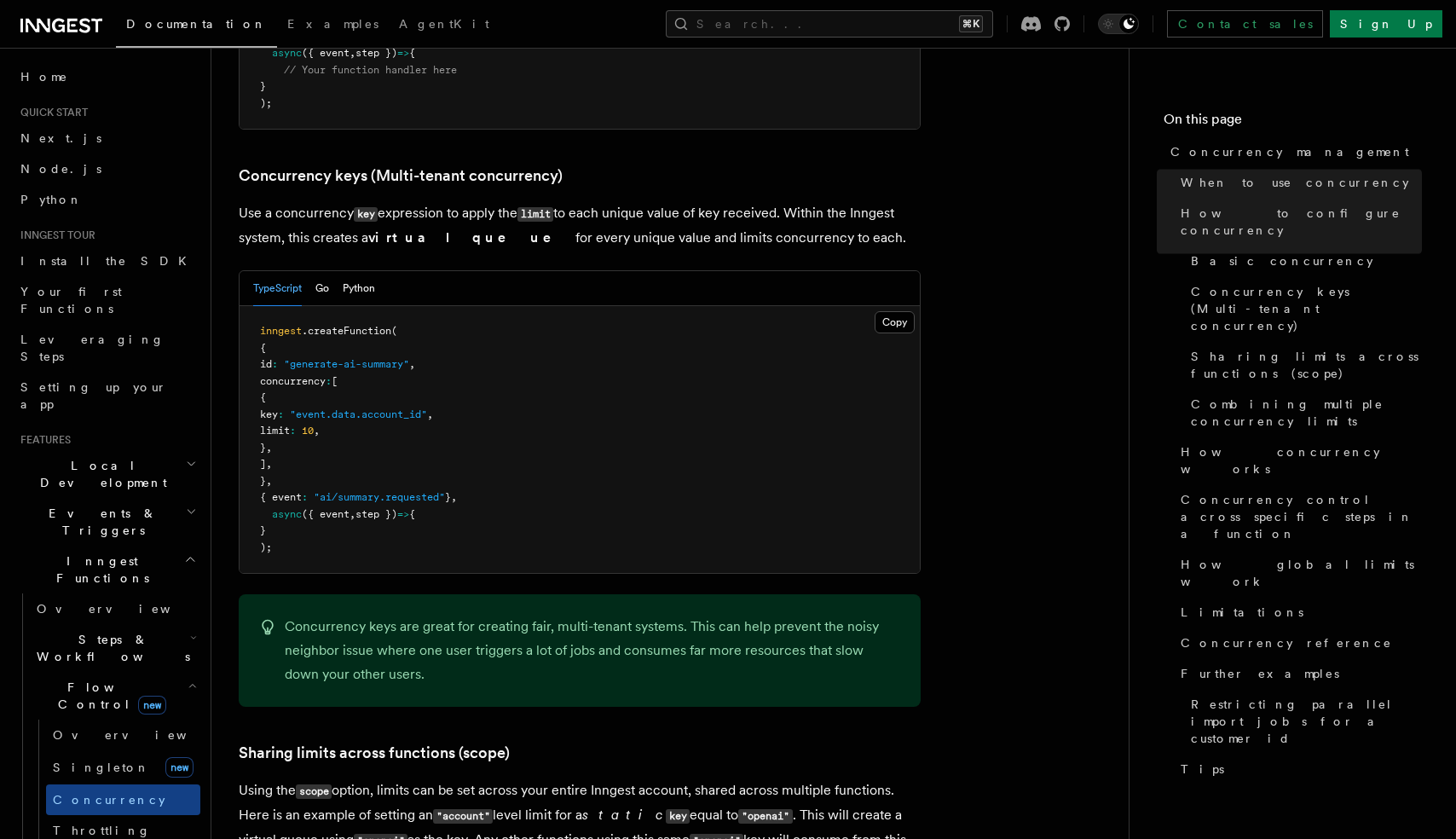
scroll to position [1476, 0]
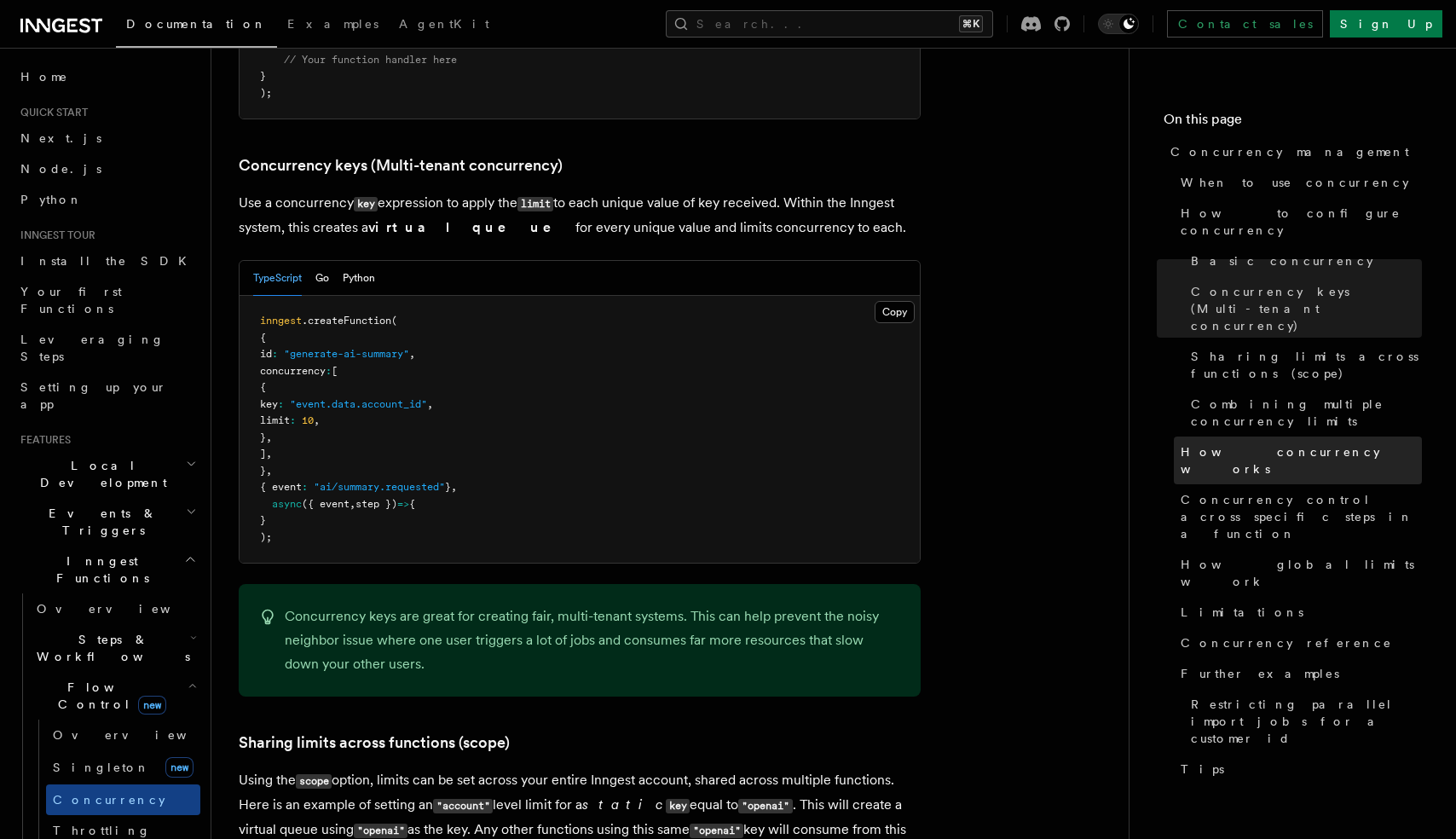
click at [1202, 444] on span "How concurrency works" at bounding box center [1301, 461] width 241 height 35
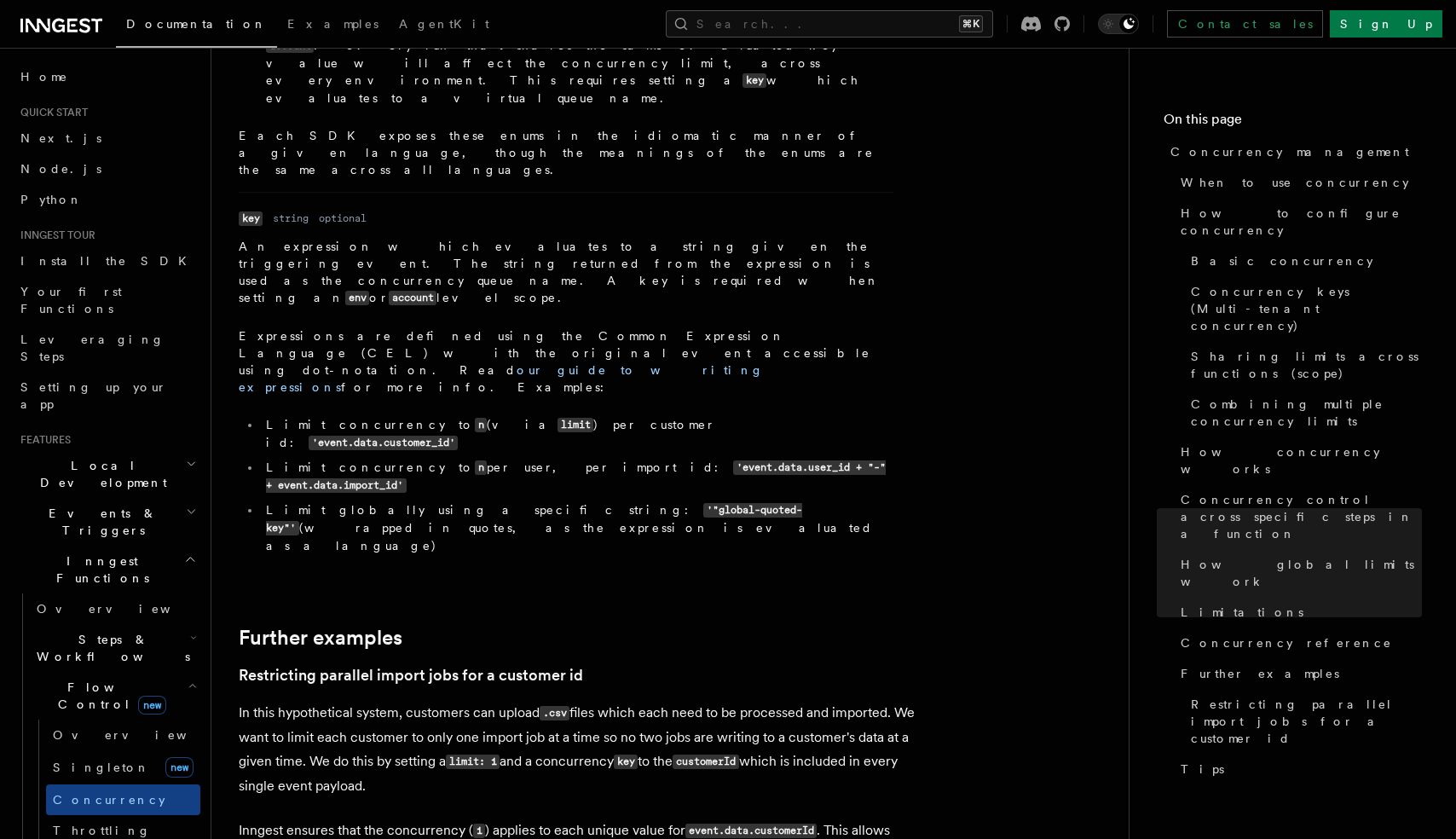
scroll to position [6313, 0]
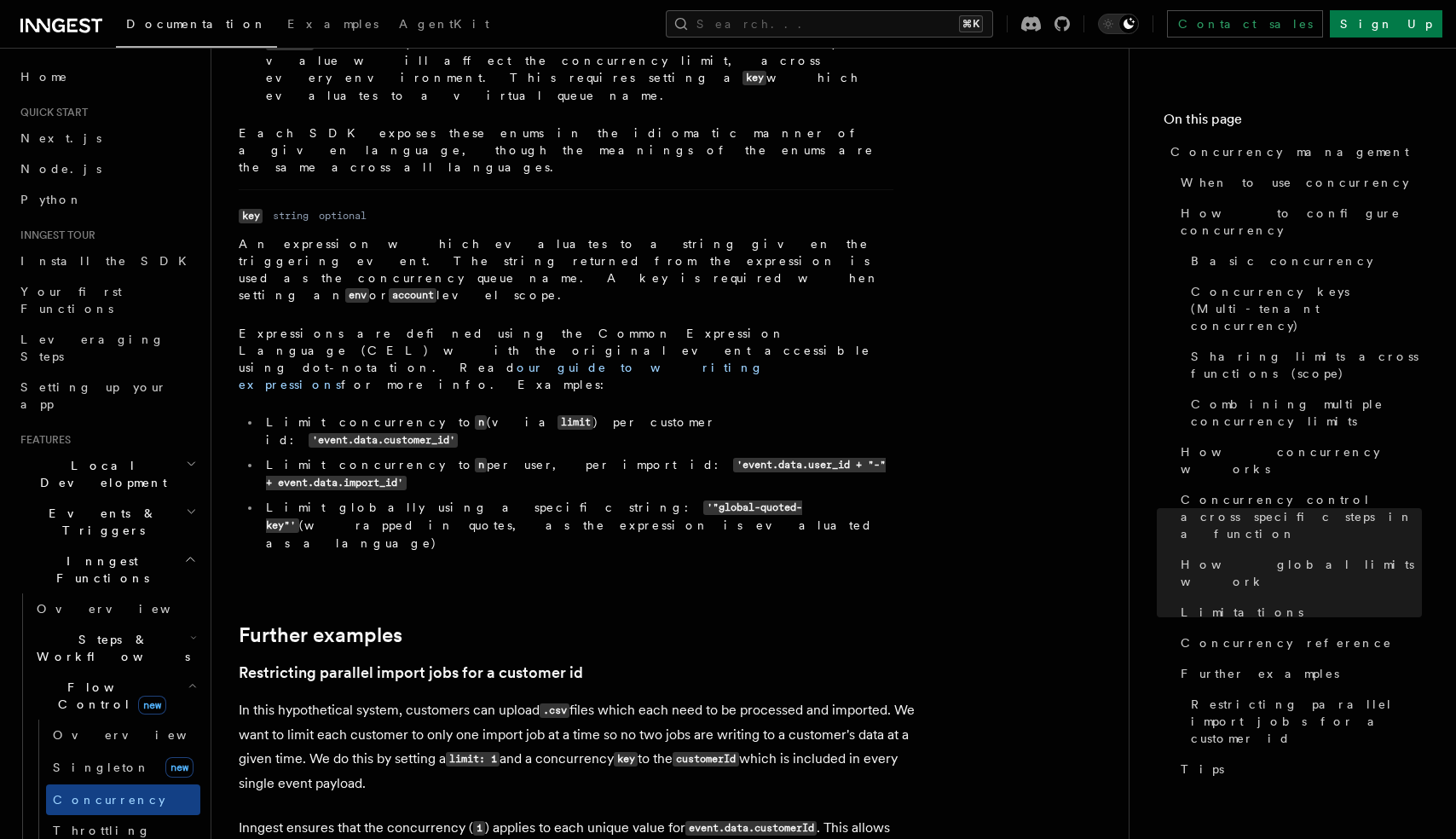
click at [344, 698] on p "In this hypothetical system, customers can upload .csv files which each need to…" at bounding box center [580, 746] width 682 height 97
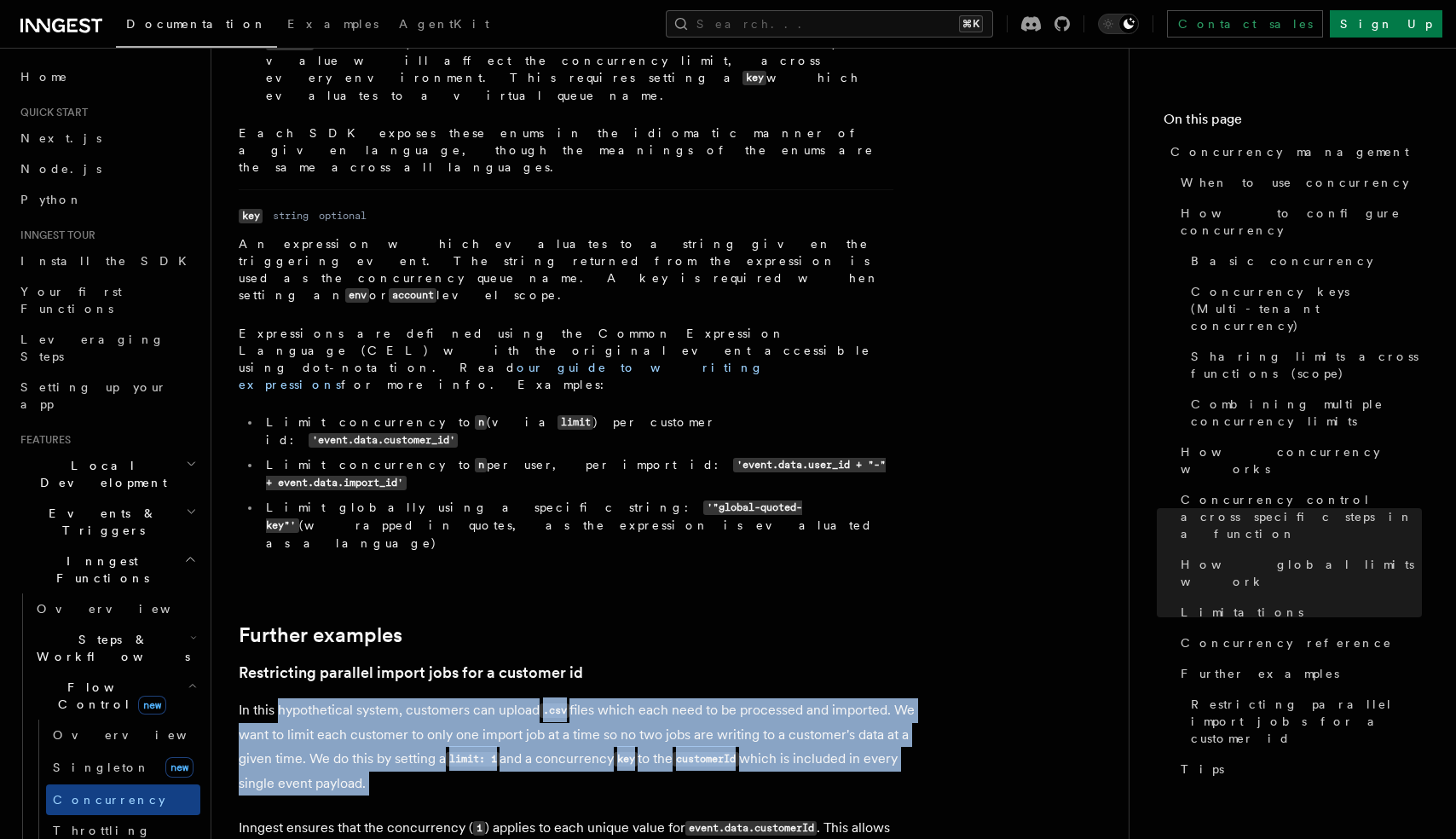
drag, startPoint x: 344, startPoint y: 269, endPoint x: 425, endPoint y: 356, distance: 118.9
click at [425, 698] on p "In this hypothetical system, customers can upload .csv files which each need to…" at bounding box center [580, 746] width 682 height 97
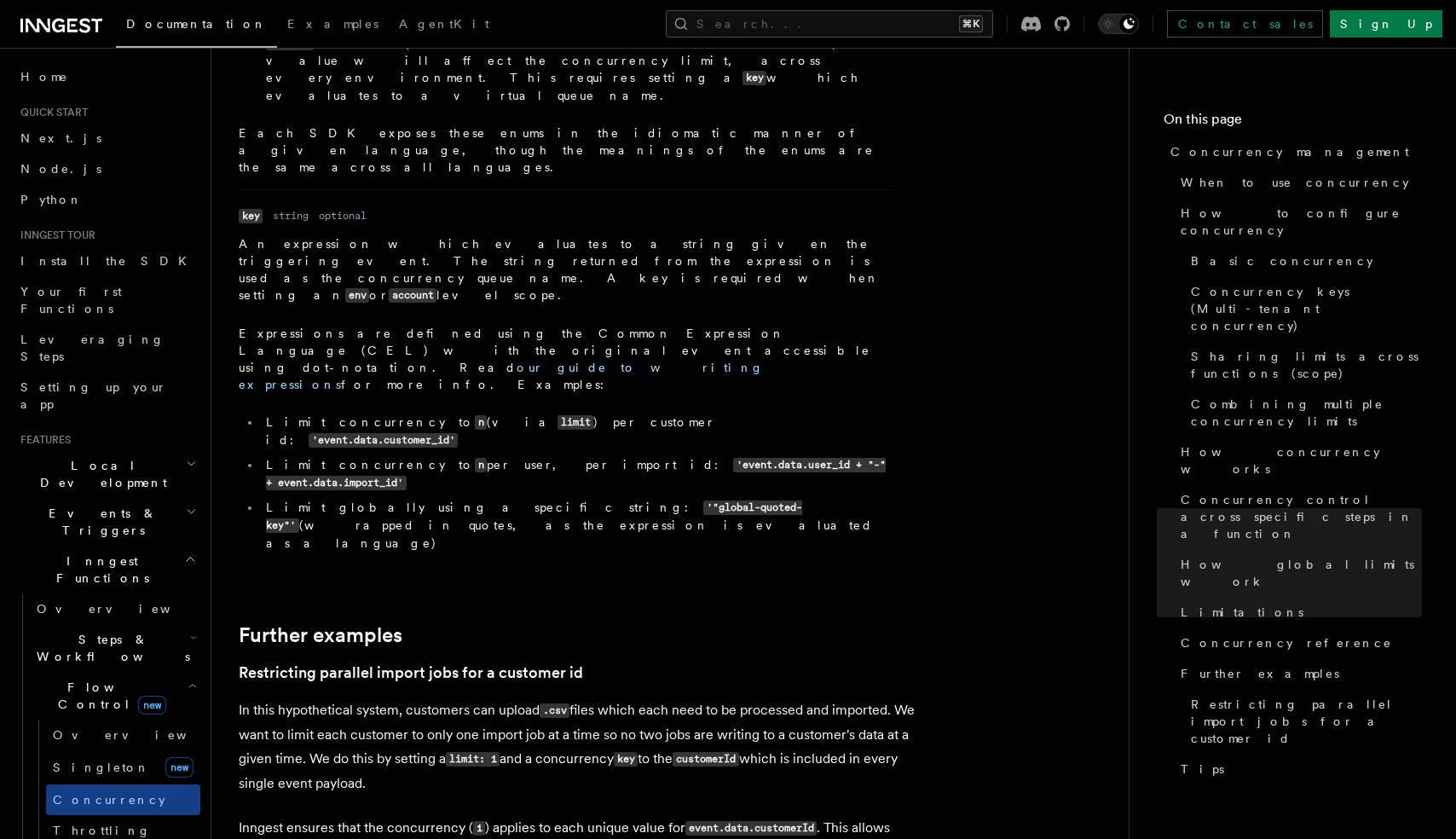
drag, startPoint x: 251, startPoint y: 270, endPoint x: 409, endPoint y: 359, distance: 181.3
click at [410, 698] on p "In this hypothetical system, customers can upload .csv files which each need to…" at bounding box center [580, 746] width 682 height 97
click at [409, 698] on p "In this hypothetical system, customers can upload .csv files which each need to…" at bounding box center [580, 746] width 682 height 97
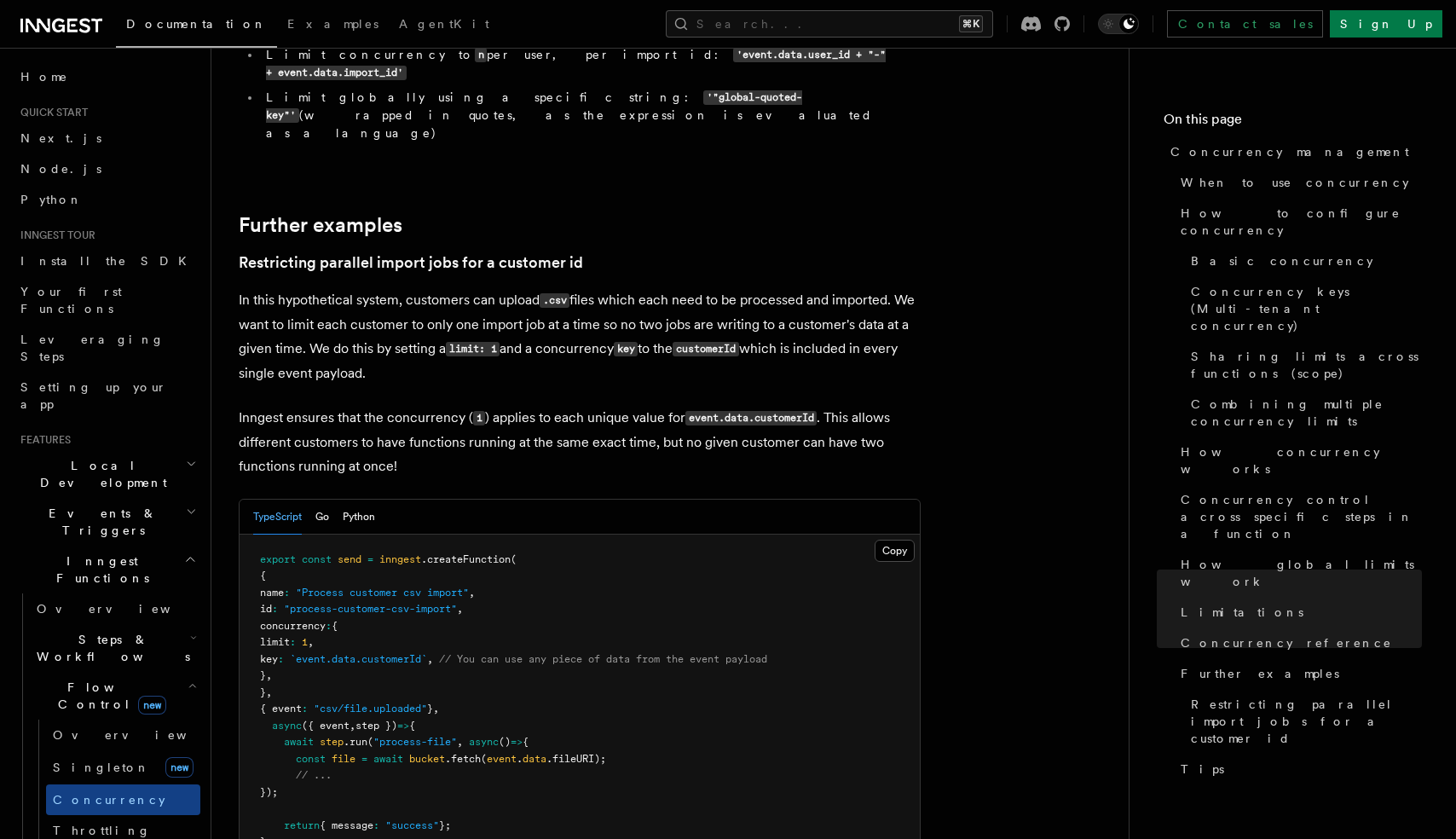
scroll to position [6787, 0]
